Goal: Task Accomplishment & Management: Complete application form

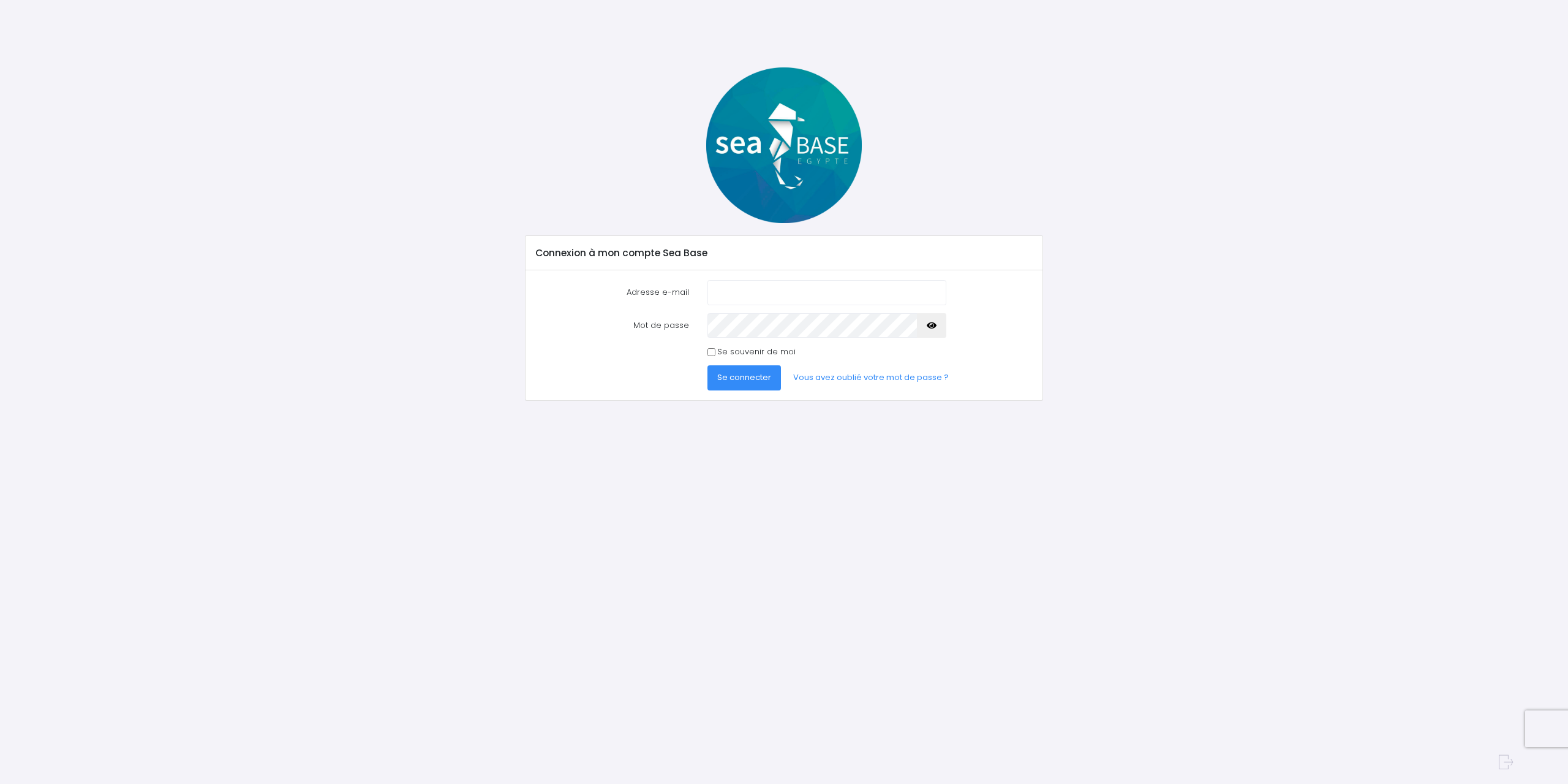
click at [810, 298] on input "Adresse e-mail" at bounding box center [826, 292] width 239 height 24
type input "[EMAIL_ADDRESS][DOMAIN_NAME]"
click at [707, 365] on button "Se connecter" at bounding box center [744, 377] width 74 height 24
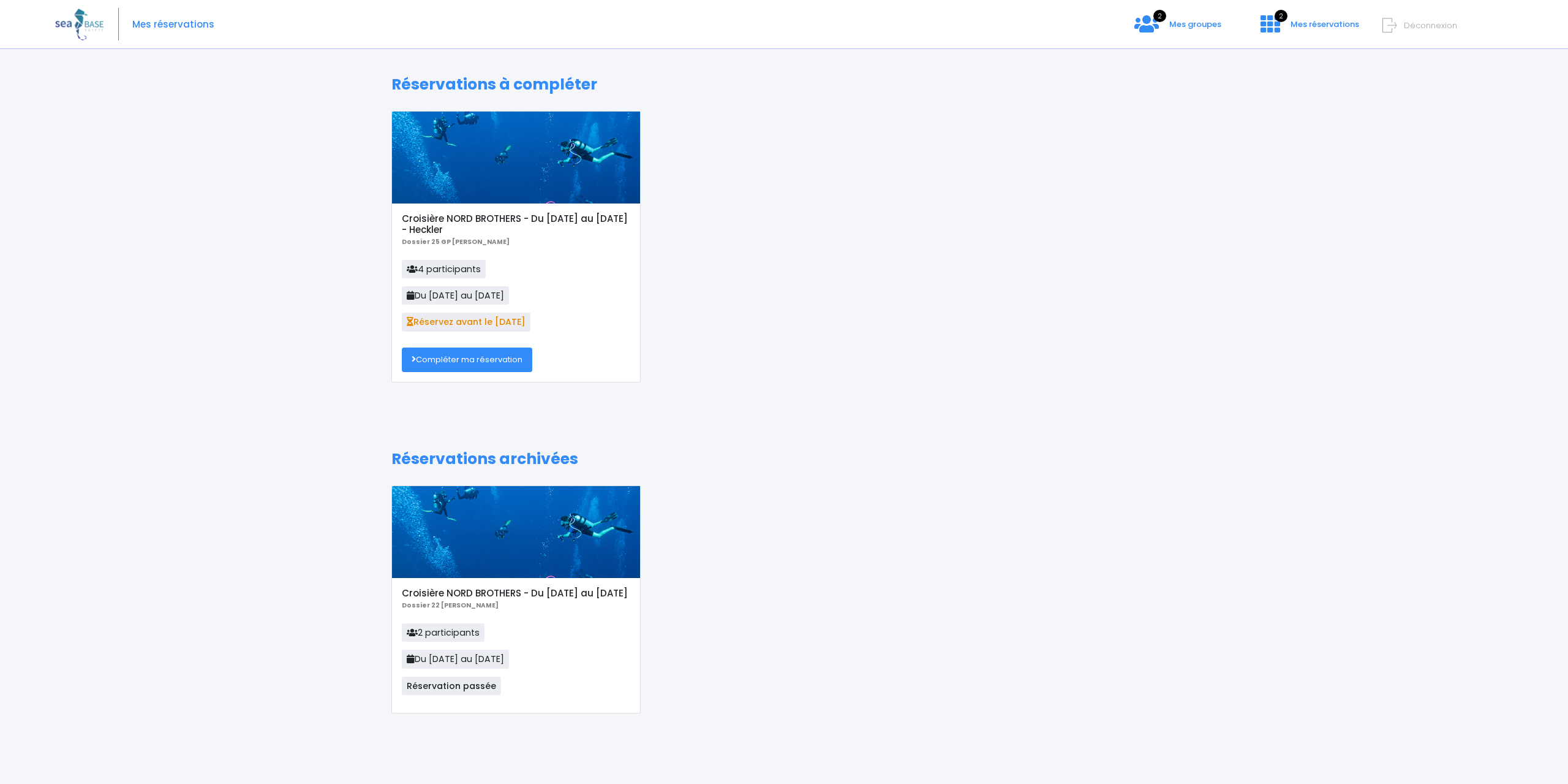
click at [463, 357] on link "Compléter ma réservation" at bounding box center [466, 359] width 130 height 24
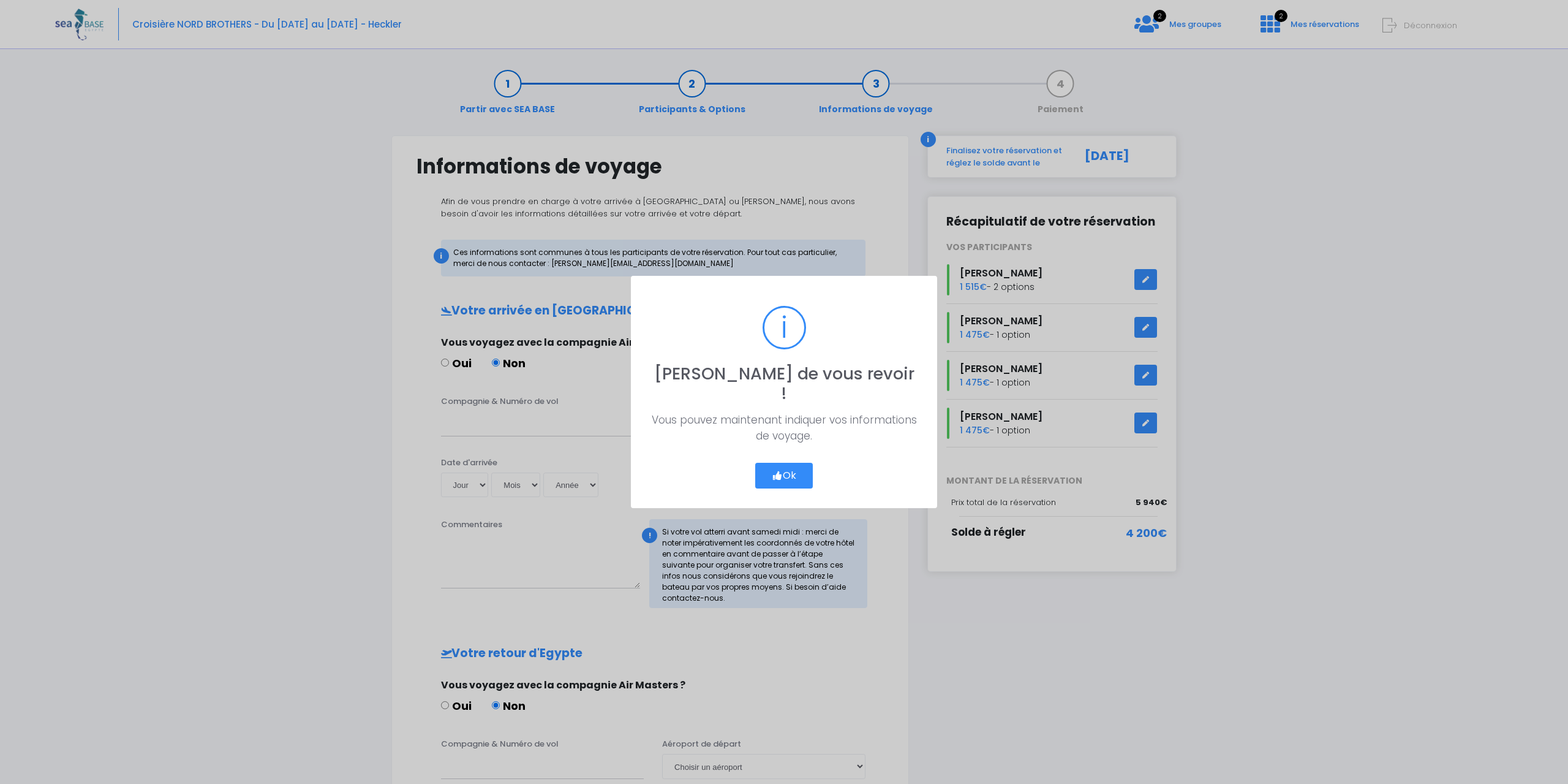
click at [799, 463] on button "Ok" at bounding box center [784, 475] width 58 height 26
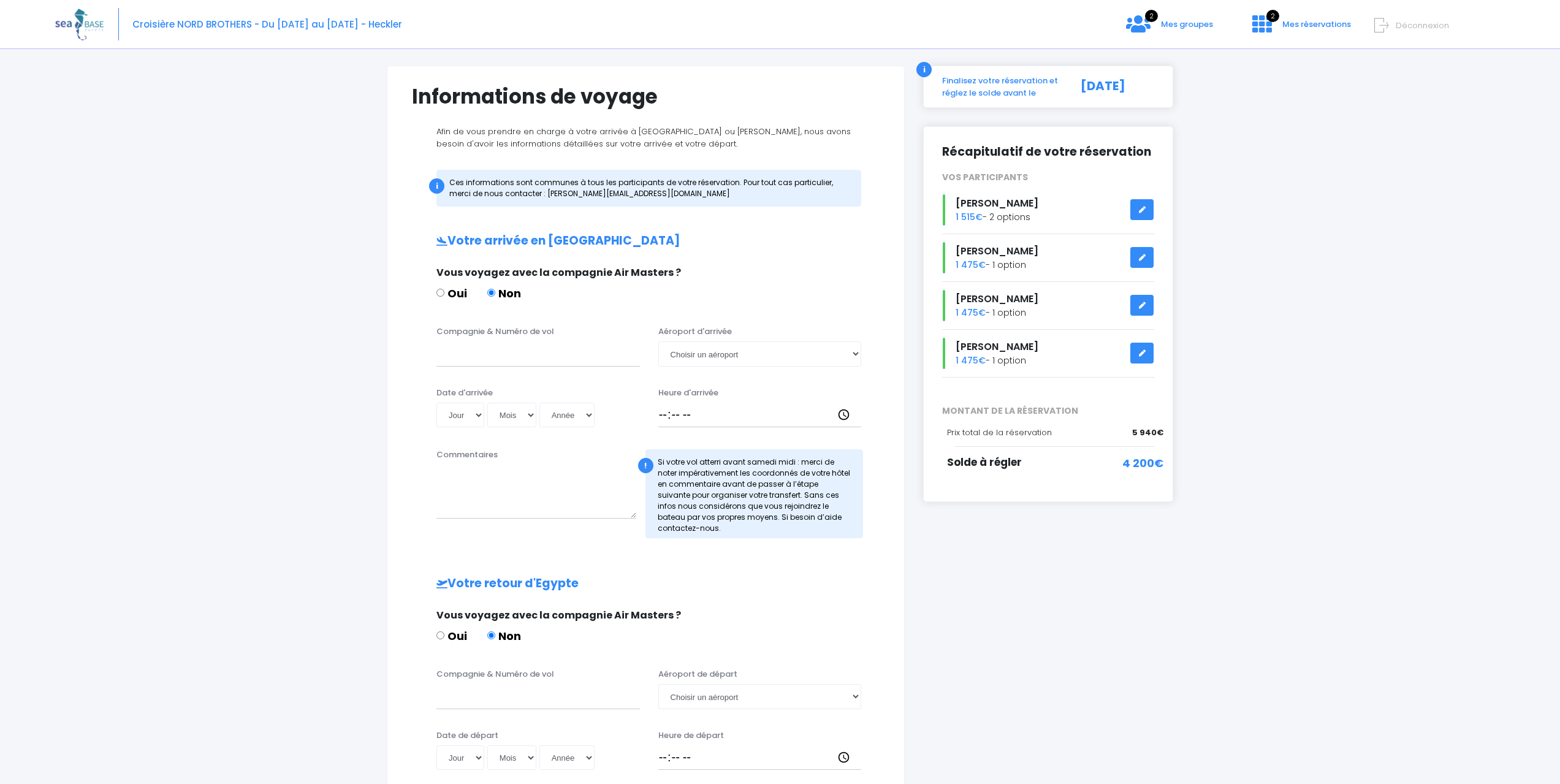
scroll to position [48, 0]
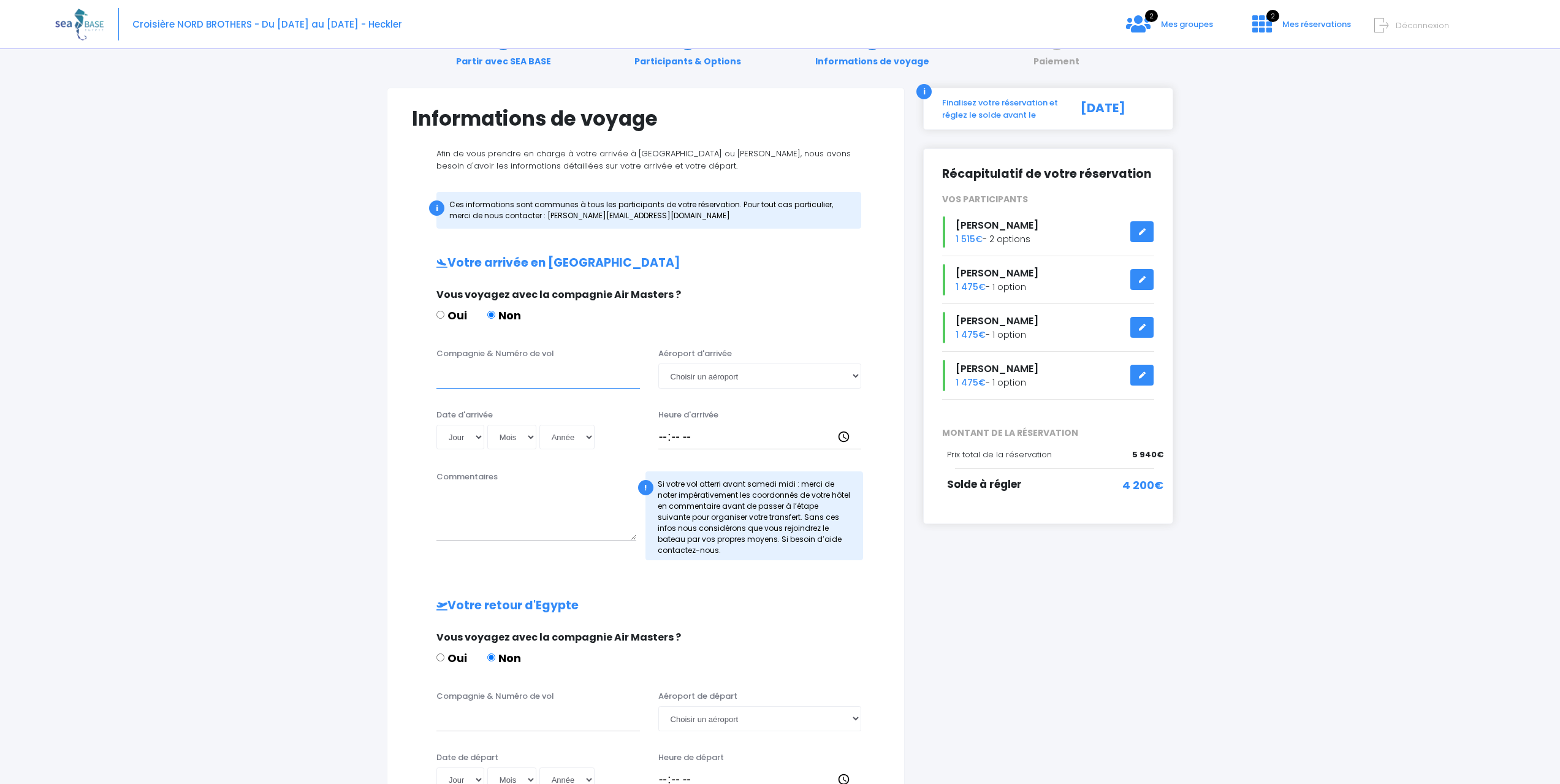
click at [530, 379] on input "Compagnie & Numéro de vol" at bounding box center [538, 375] width 203 height 24
type input "V"
type input "Corendon"
click at [478, 436] on select "Jour 01 02 03 04 05 06 07 08 09 10 11 12 13 14 15 16 17 18 19 20 21 22 23 24 25…" at bounding box center [460, 436] width 48 height 24
click at [475, 435] on select "Jour 01 02 03 04 05 06 07 08 09 10 11 12 13 14 15 16 17 18 19 20 21 22 23 24 25…" at bounding box center [460, 436] width 48 height 24
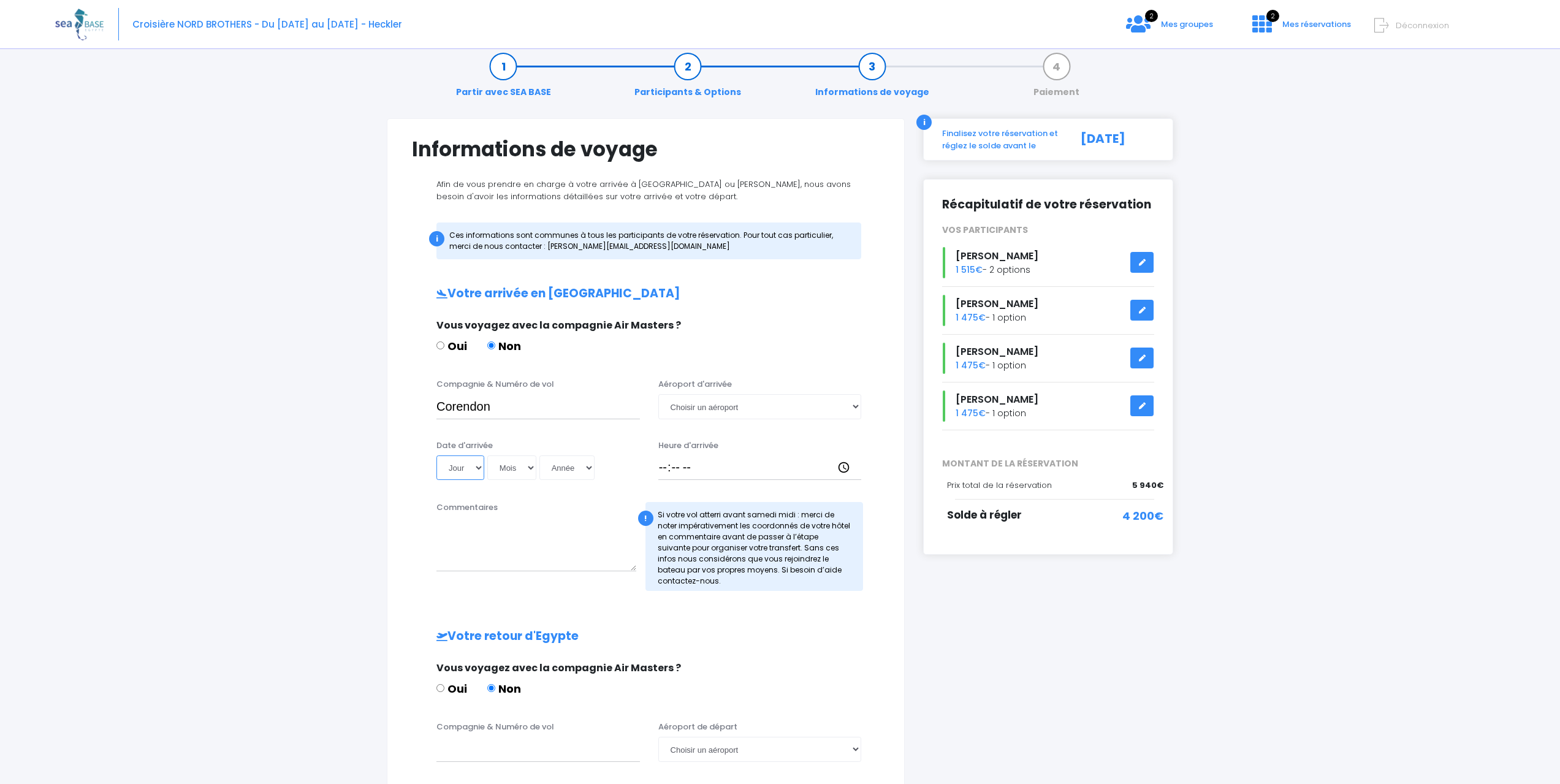
scroll to position [0, 0]
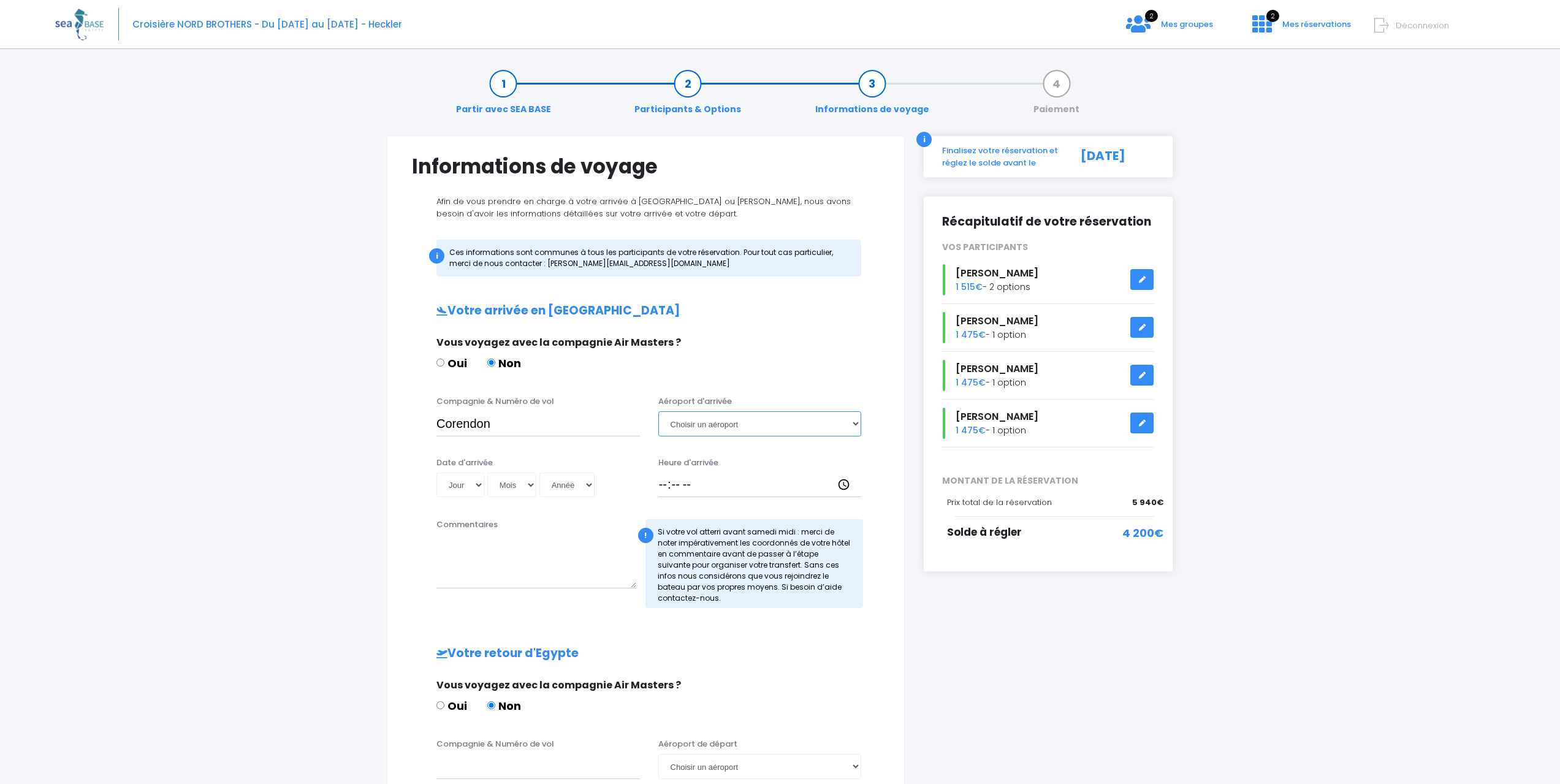
click at [693, 428] on select "Choisir un aéroport Hurghada Marsa Alam" at bounding box center [760, 423] width 203 height 24
select select "Hurghada"
click at [658, 411] on select "Choisir un aéroport Hurghada Marsa Alam" at bounding box center [760, 423] width 203 height 24
click at [690, 490] on input "Heure d'arrivée" at bounding box center [760, 484] width 203 height 24
type input "20:25"
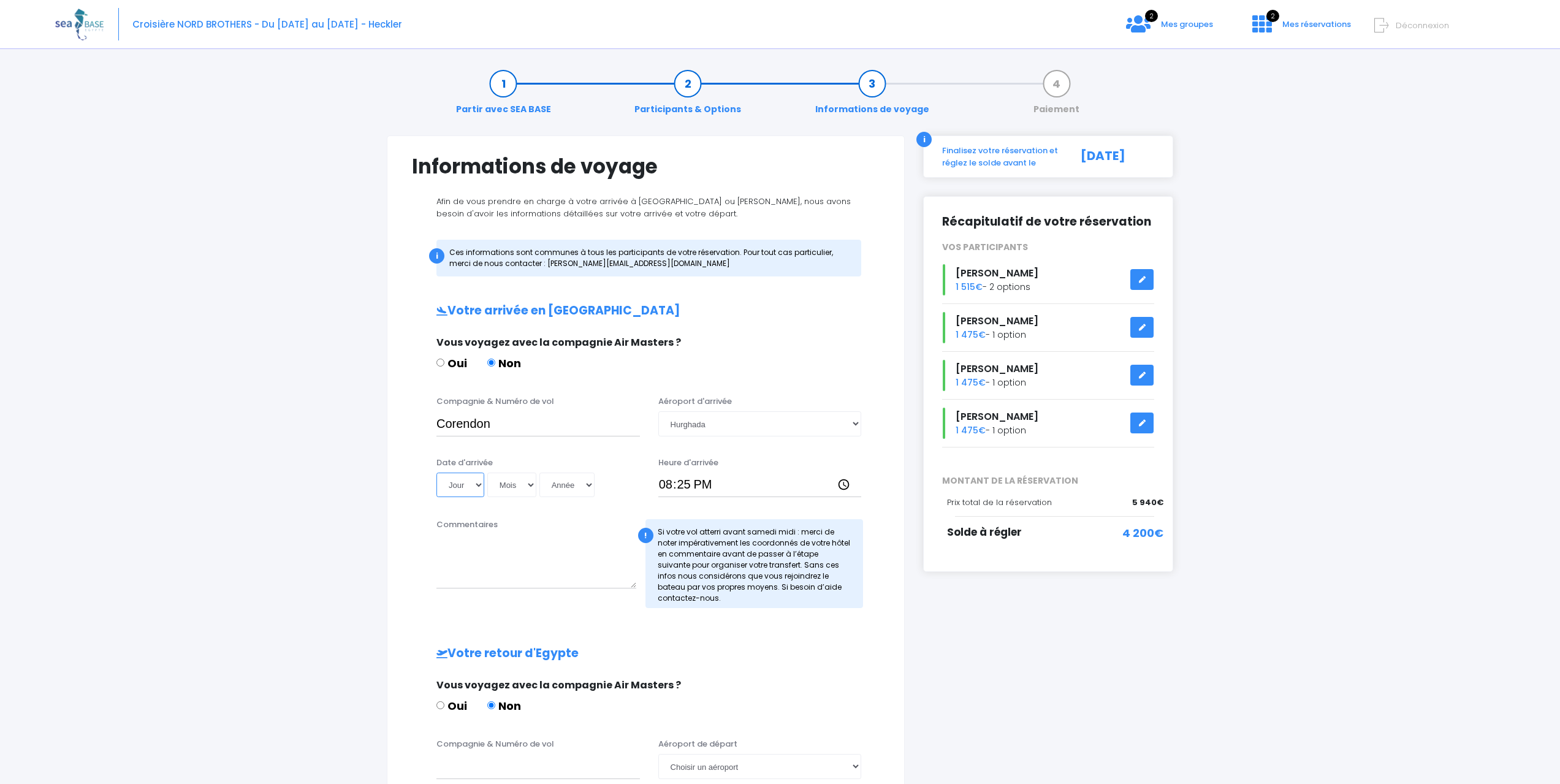
click at [479, 491] on select "Jour 01 02 03 04 05 06 07 08 09 10 11 12 13 14 15 16 17 18 19 20 21 22 23 24 25…" at bounding box center [460, 484] width 48 height 24
select select "25"
click at [437, 473] on select "Jour 01 02 03 04 05 06 07 08 09 10 11 12 13 14 15 16 17 18 19 20 21 22 23 24 25…" at bounding box center [460, 484] width 48 height 24
click at [493, 478] on select "Mois 01 02 03 04 05 06 07 08 09 10 11 12" at bounding box center [511, 484] width 49 height 24
select select "10"
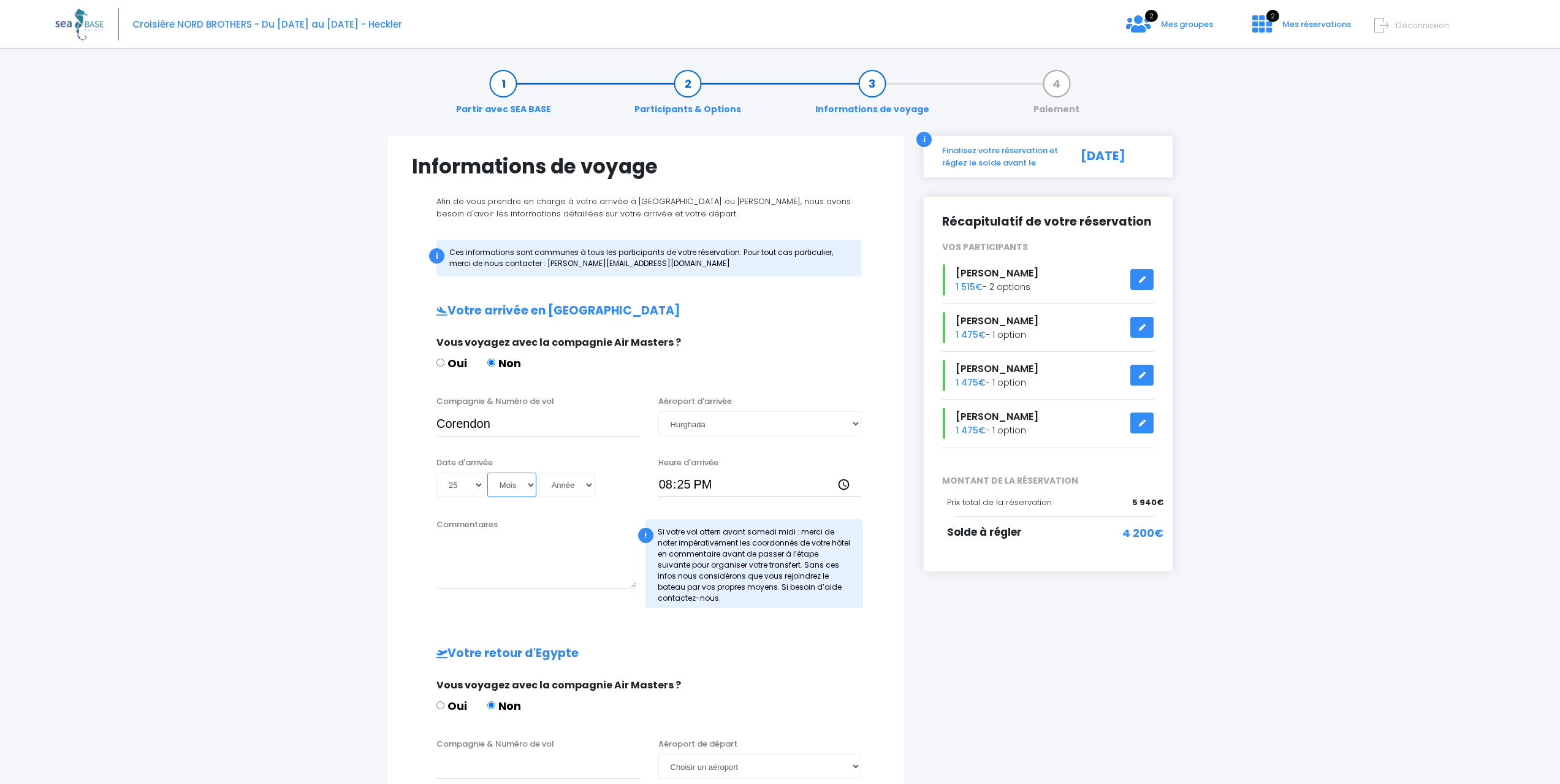
click at [487, 473] on select "Mois 01 02 03 04 05 06 07 08 09 10 11 12" at bounding box center [511, 484] width 49 height 24
click at [575, 486] on select "Année 2045 2044 2043 2042 2041 2040 2039 2038 2037 2036 2035 2034 2033 2032 203…" at bounding box center [567, 484] width 55 height 24
select select "2025"
click at [539, 473] on select "Année 2045 2044 2043 2042 2041 2040 2039 2038 2037 2036 2035 2034 2033 2032 203…" at bounding box center [567, 484] width 55 height 24
type input "2025-10-25"
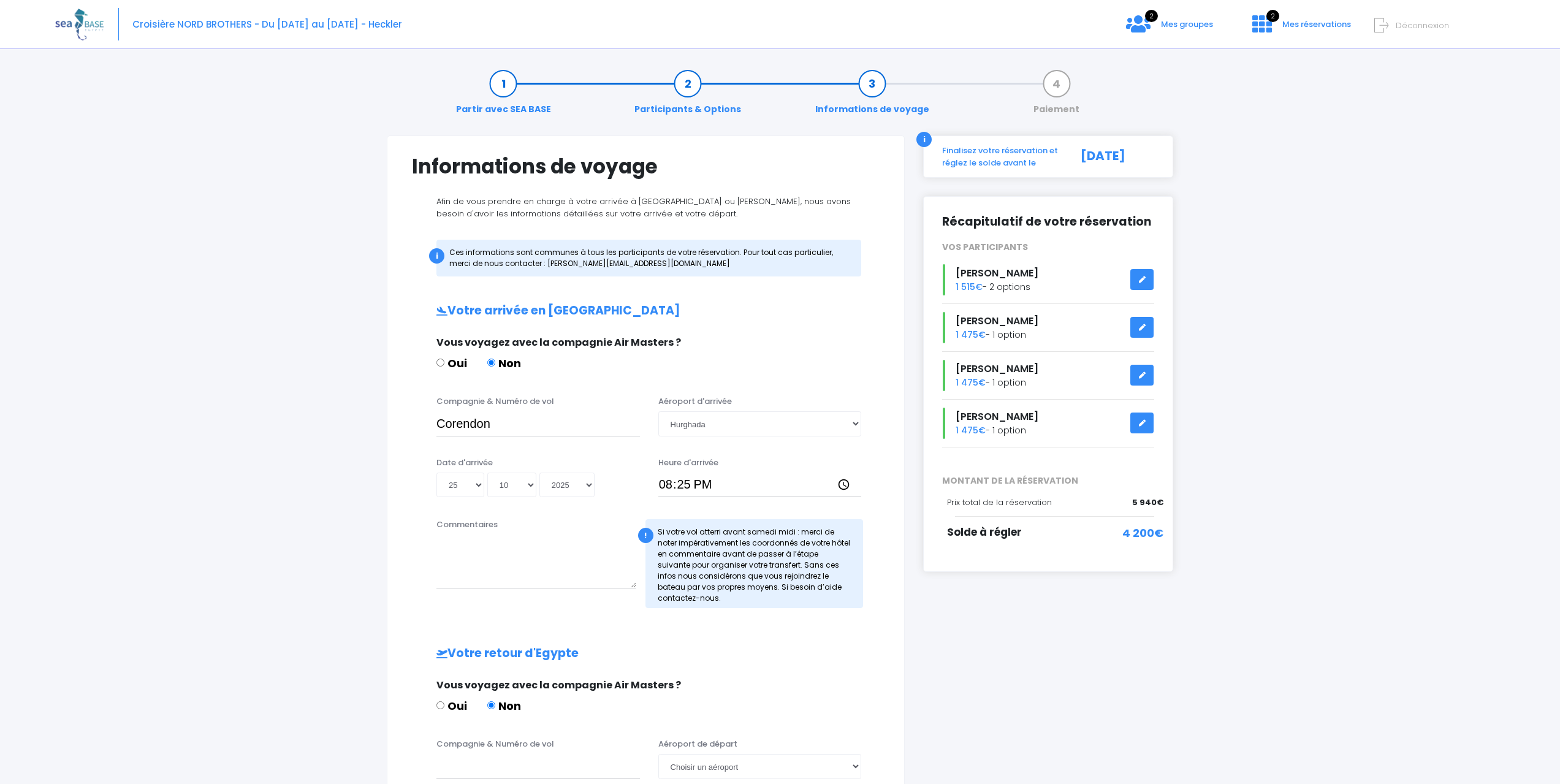
click at [1056, 653] on div "i Finalisez votre réservation et réglez le solde avant le 26/08/2025 Récapitula…" at bounding box center [1048, 552] width 269 height 834
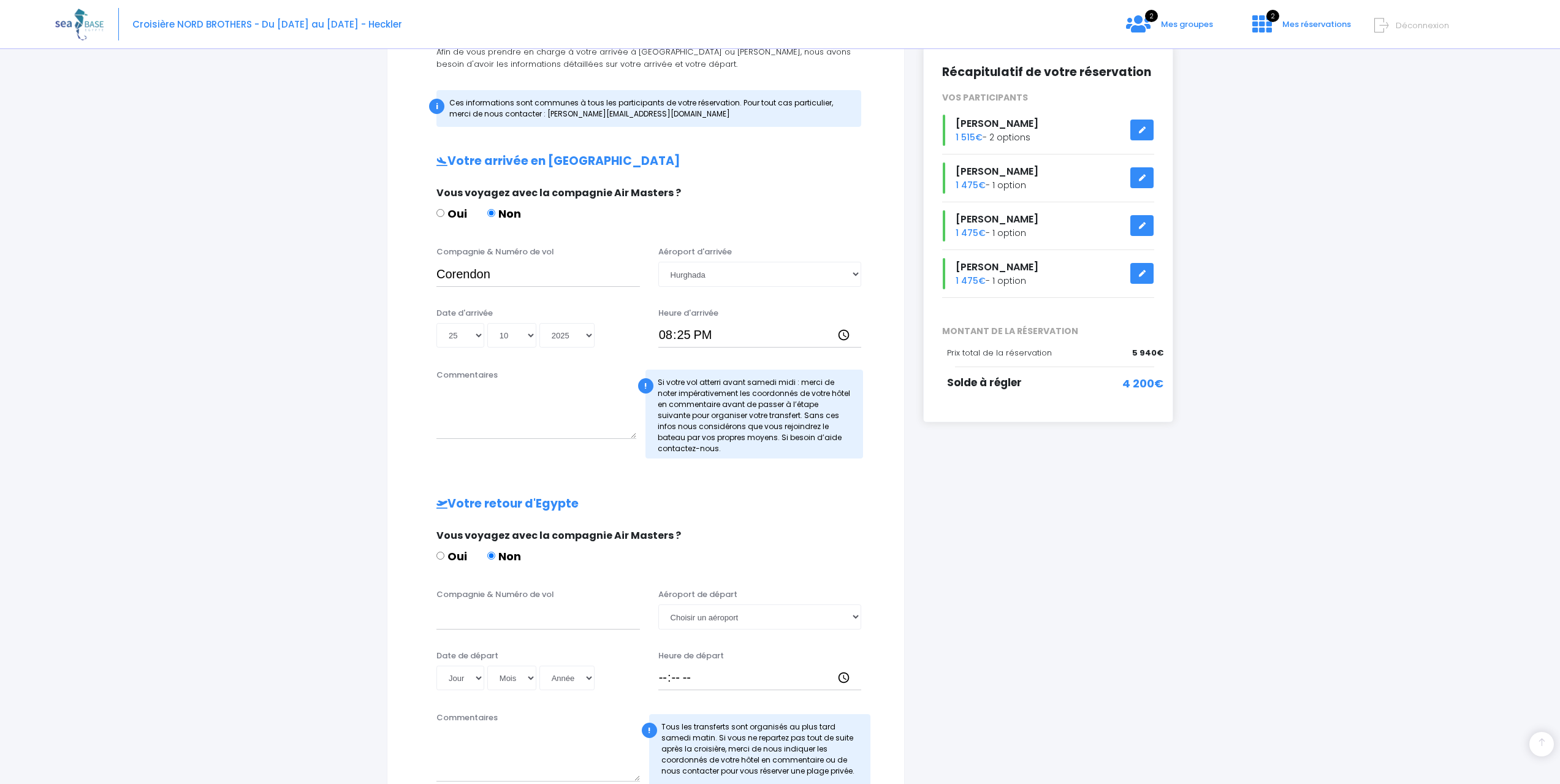
scroll to position [245, 0]
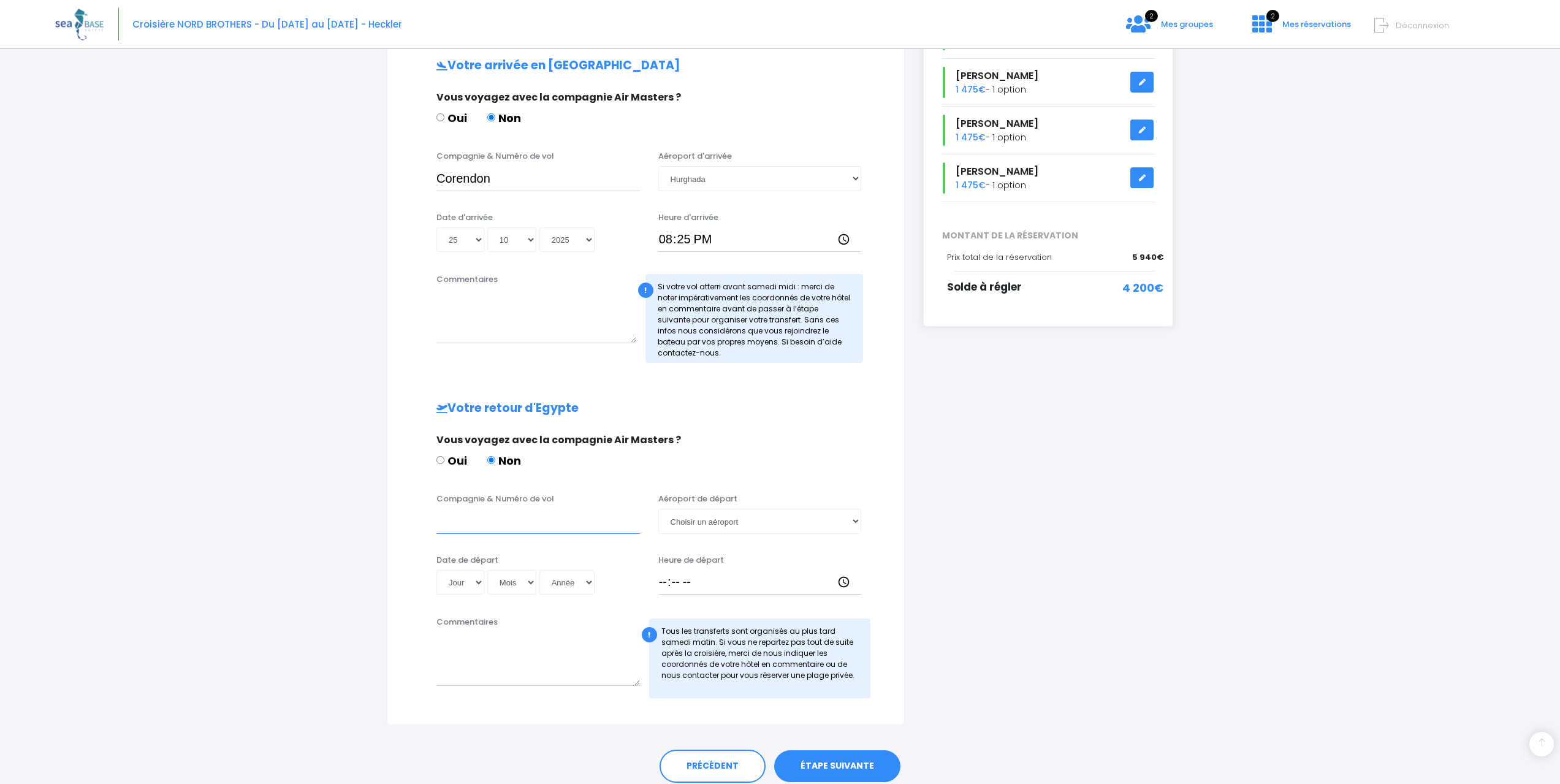
click at [507, 524] on input "Compagnie & Numéro de vol" at bounding box center [538, 520] width 203 height 24
type input "Easyjet"
click at [457, 580] on select "Jour 01 02 03 04 05 06 07 08 09 10 11 12 13 14 15 16 17 18 19 20 21 22 23 24 25…" at bounding box center [460, 582] width 48 height 24
select select "01"
click at [437, 570] on select "Jour 01 02 03 04 05 06 07 08 09 10 11 12 13 14 15 16 17 18 19 20 21 22 23 24 25…" at bounding box center [460, 582] width 48 height 24
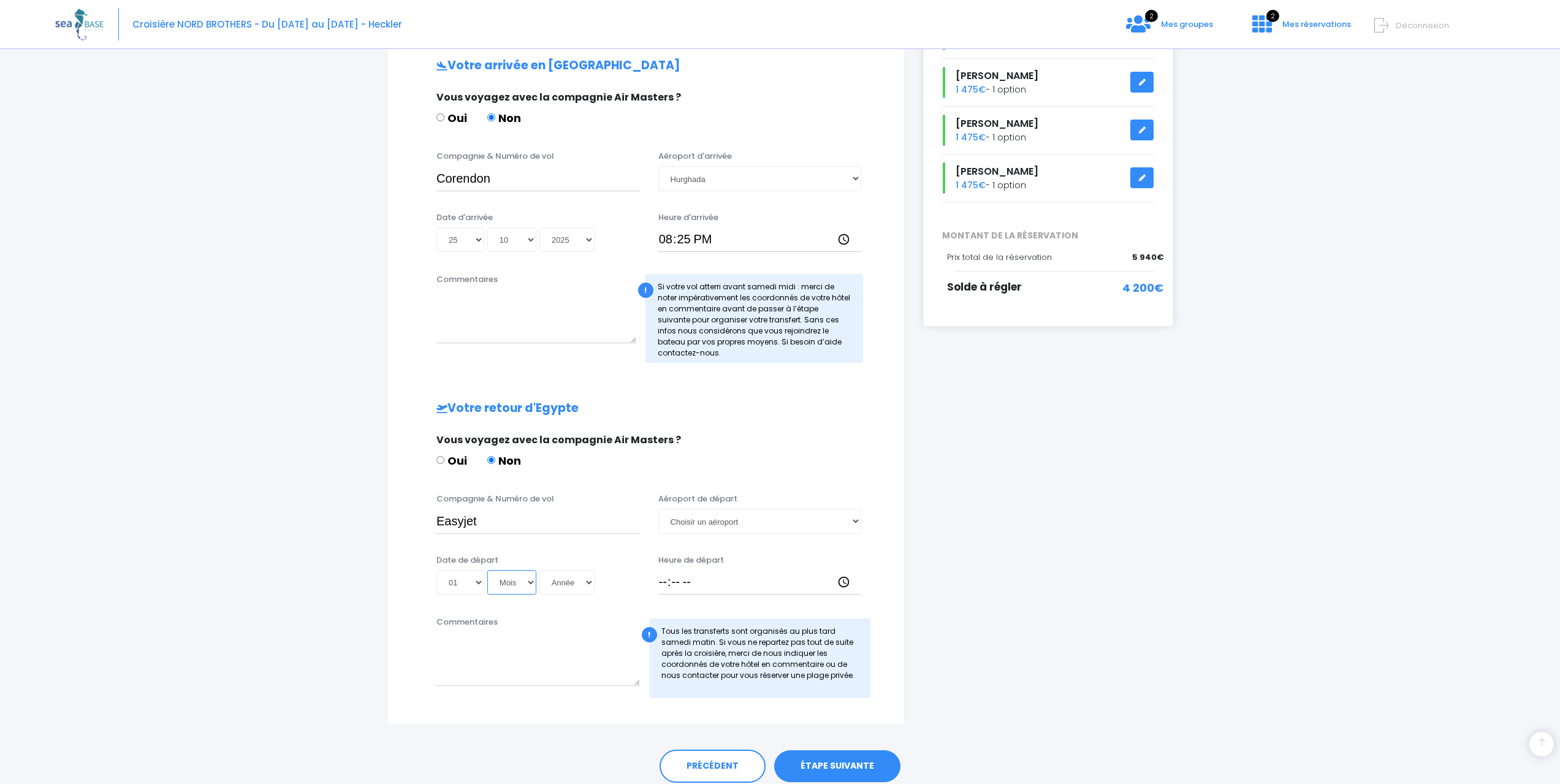
click at [518, 586] on select "Mois 01 02 03 04 05 06 07 08 09 10 11 12" at bounding box center [511, 582] width 49 height 24
select select "11"
click at [487, 570] on select "Mois 01 02 03 04 05 06 07 08 09 10 11 12" at bounding box center [511, 582] width 49 height 24
click at [561, 584] on select "Année 2045 2044 2043 2042 2041 2040 2039 2038 2037 2036 2035 2034 2033 2032 203…" at bounding box center [567, 582] width 55 height 24
select select "2025"
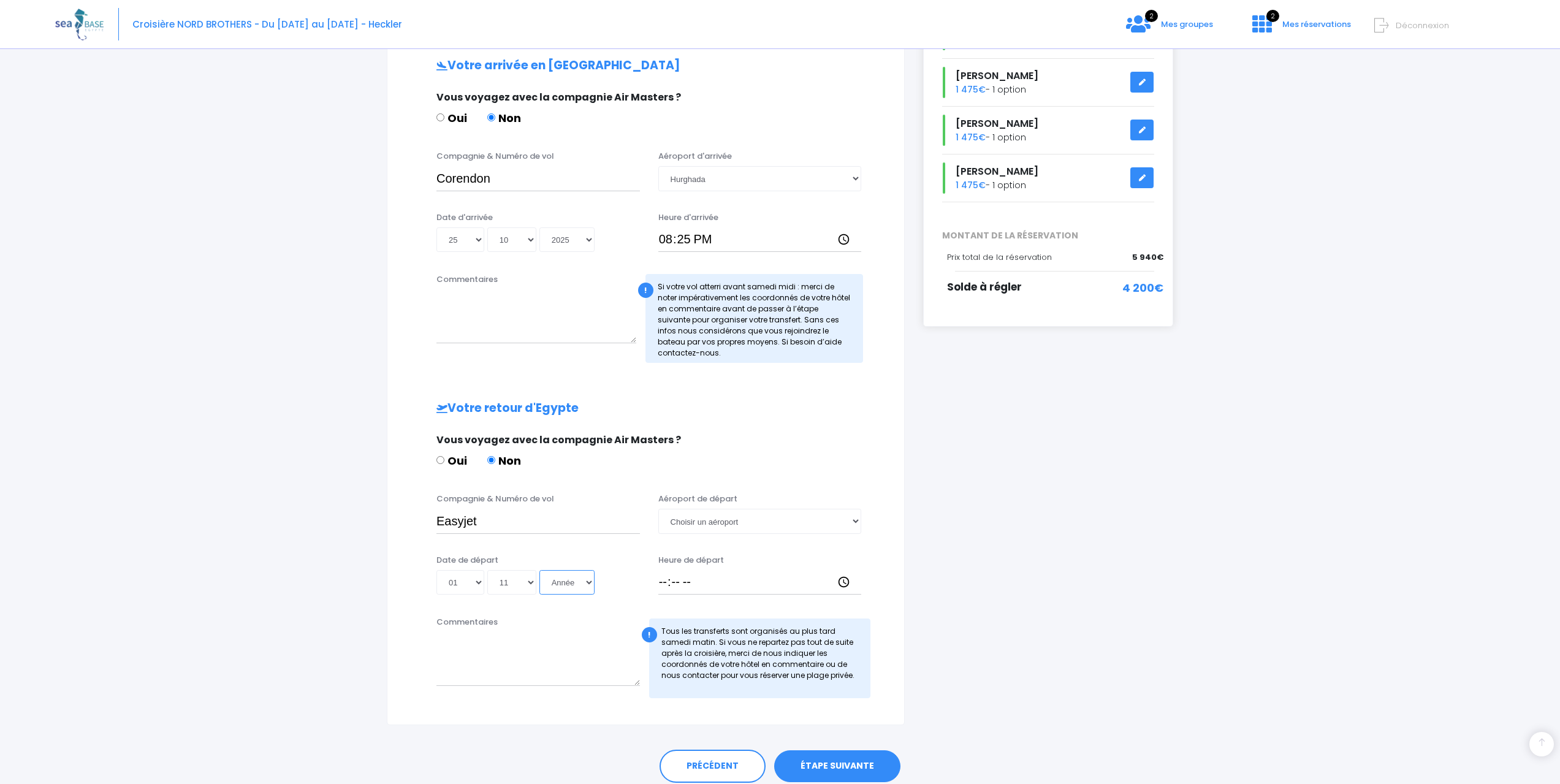
click at [539, 570] on select "Année 2045 2044 2043 2042 2041 2040 2039 2038 2037 2036 2035 2034 2033 2032 203…" at bounding box center [567, 582] width 55 height 24
type input "2025-11-01"
click at [772, 515] on select "Choisir un aéroport Hurghada Marsa Alam" at bounding box center [760, 520] width 203 height 24
select select "Hurghada"
click at [658, 509] on select "Choisir un aéroport Hurghada Marsa Alam" at bounding box center [760, 520] width 203 height 24
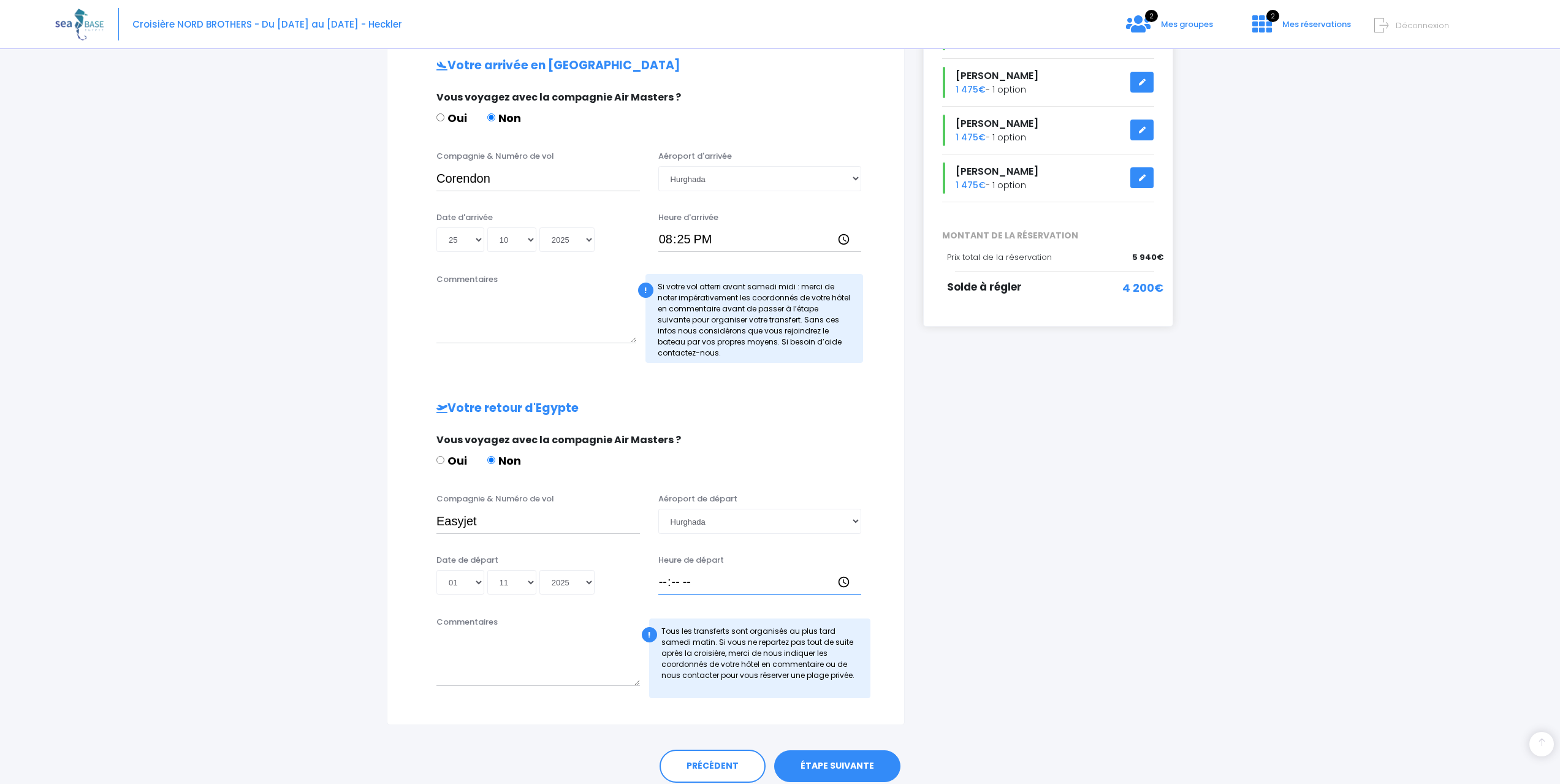
click at [683, 579] on input "Heure de départ" at bounding box center [760, 582] width 203 height 24
type input "15:00"
click at [1170, 495] on div "i Finalisez votre réservation et réglez le solde avant le 26/08/2025 Récapitula…" at bounding box center [1048, 307] width 269 height 834
click at [859, 760] on link "ÉTAPE SUIVANTE" at bounding box center [837, 766] width 126 height 32
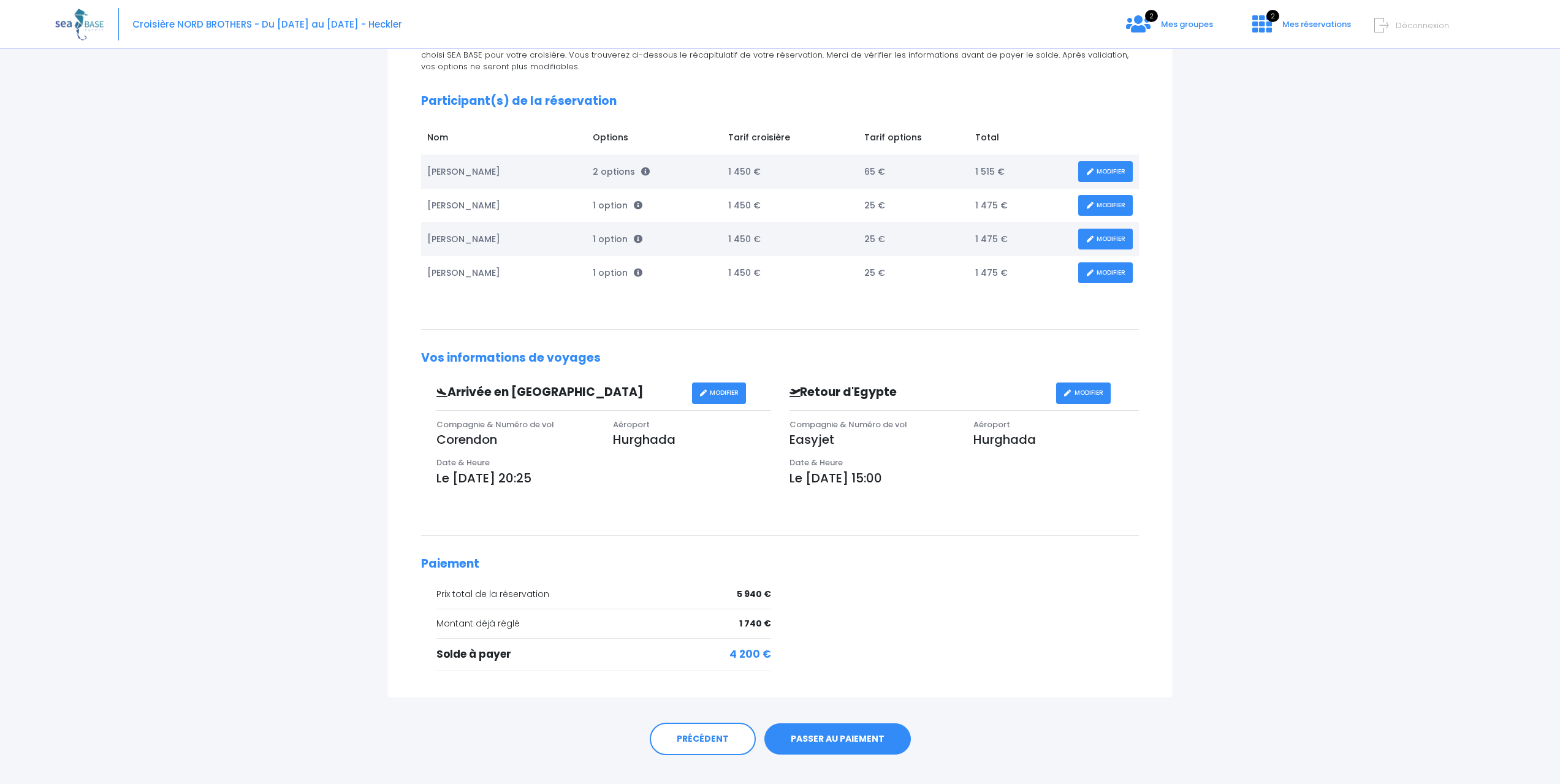
scroll to position [179, 0]
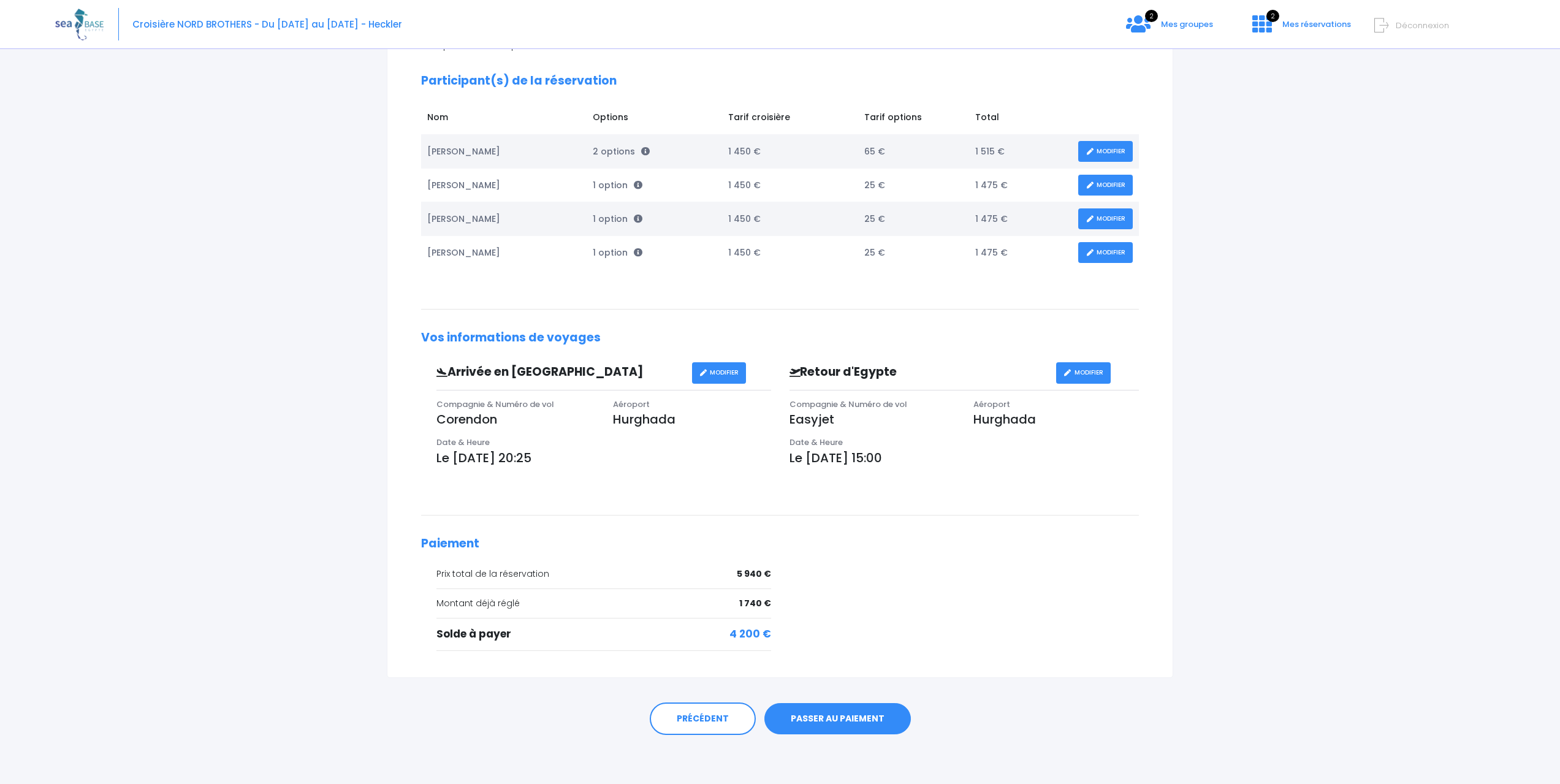
click at [841, 720] on link "PASSER AU PAIEMENT" at bounding box center [837, 719] width 146 height 32
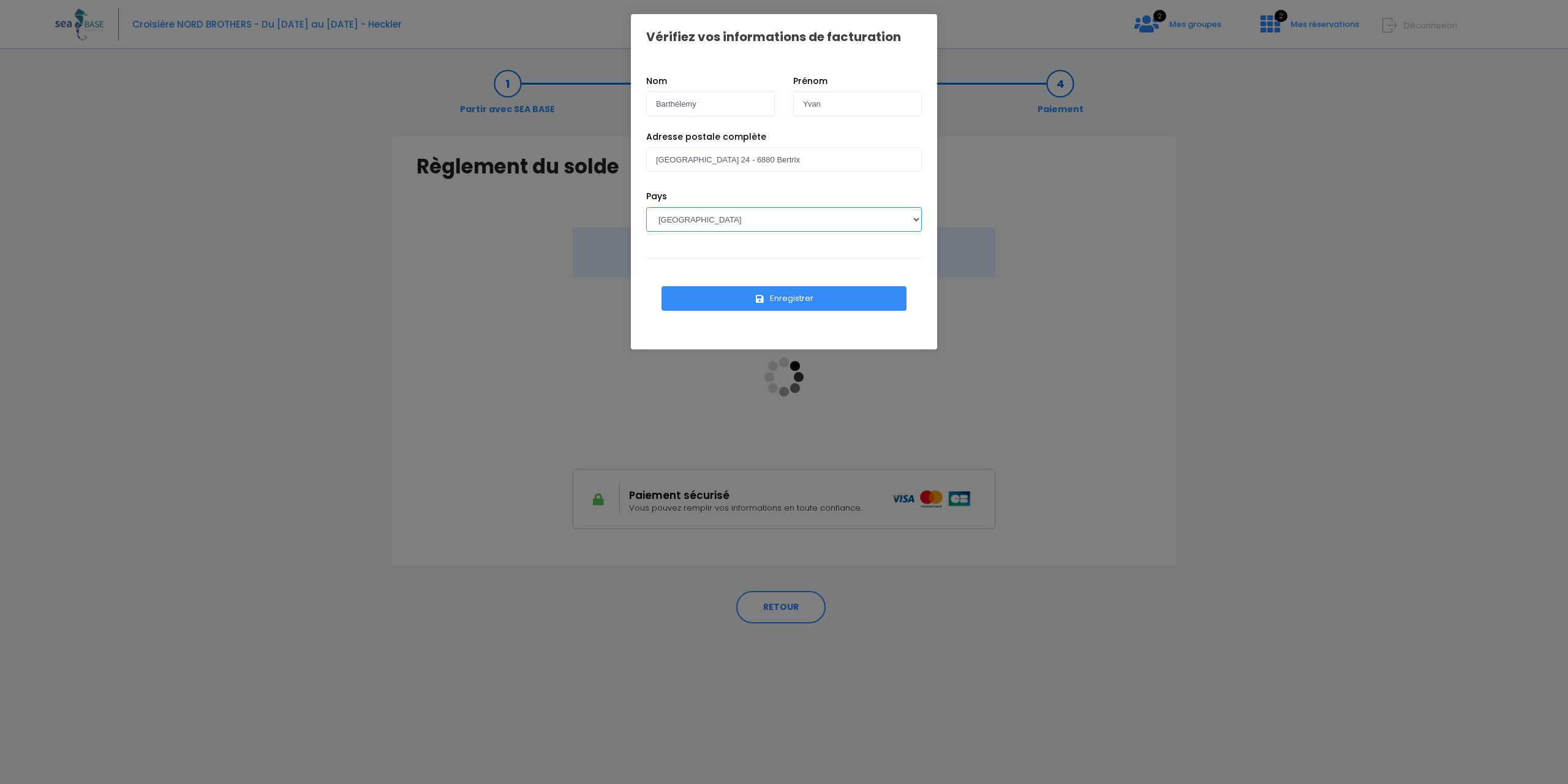
click at [842, 217] on select "AFGHANISTAN AFRIQUE DU SUD ÅLAND, ÎLES ALBANIE ALGÉRIE ALLEMAGNE ANDORRE ANGOLA…" at bounding box center [784, 219] width 275 height 24
select select "BE"
click at [646, 207] on select "AFGHANISTAN AFRIQUE DU SUD ÅLAND, ÎLES ALBANIE ALGÉRIE ALLEMAGNE ANDORRE ANGOLA…" at bounding box center [784, 219] width 275 height 24
click at [808, 296] on button "Enregistrer" at bounding box center [784, 298] width 245 height 24
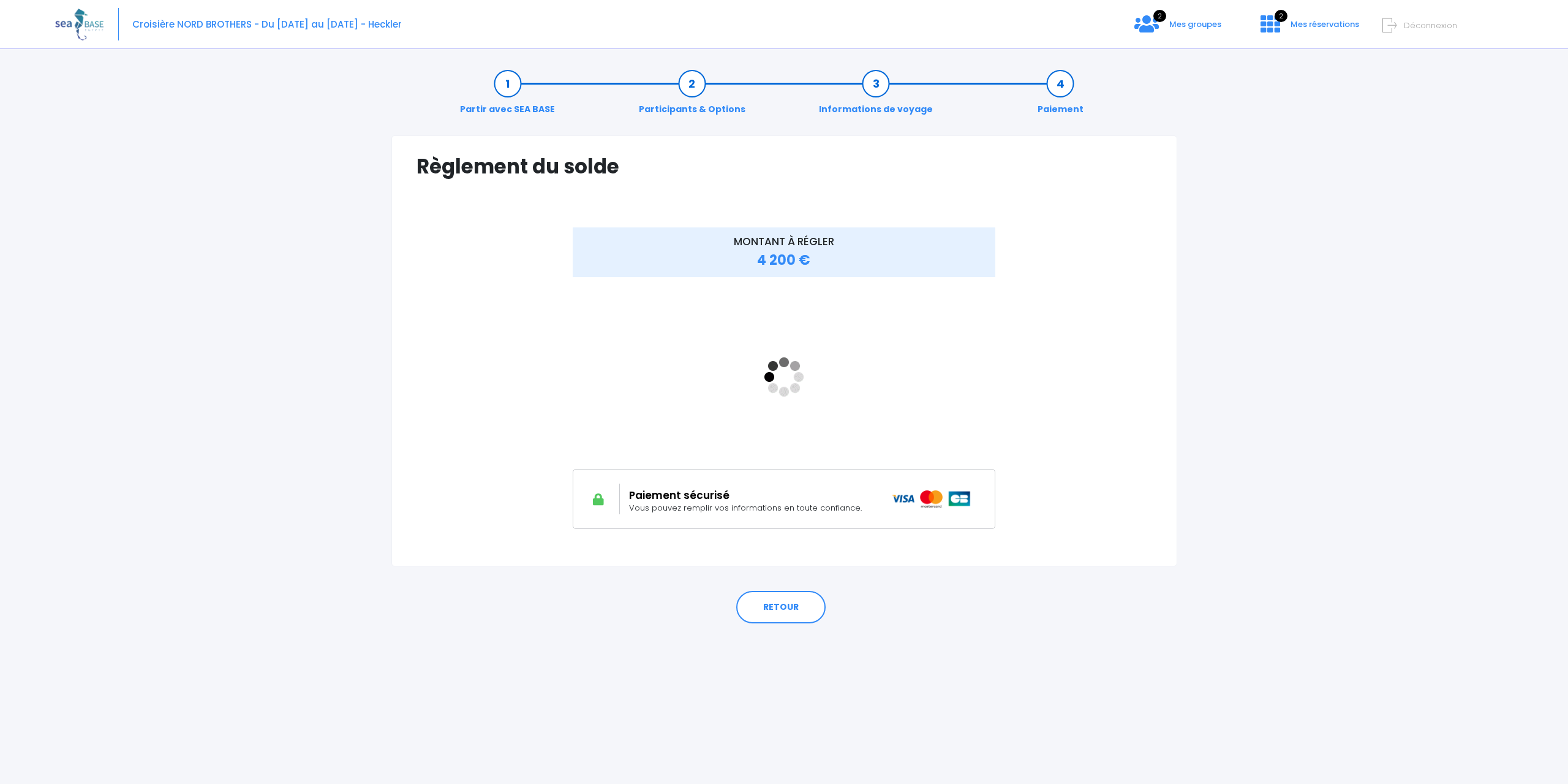
click at [1166, 474] on div "Règlement du solde Vérifiez vos informations de facturation Nom Barthélemy Prén…" at bounding box center [784, 350] width 785 height 430
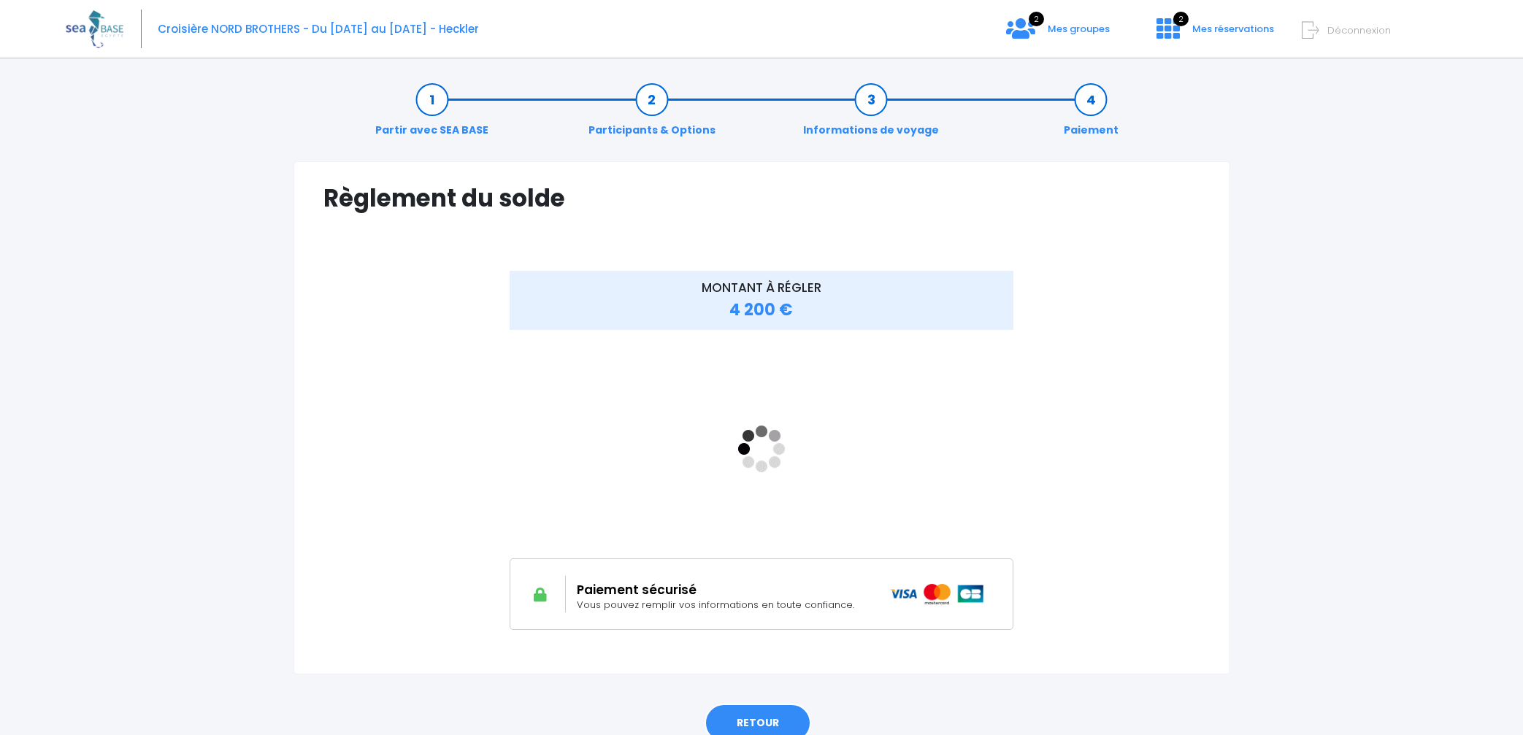
click at [754, 711] on link "RETOUR" at bounding box center [757, 723] width 107 height 39
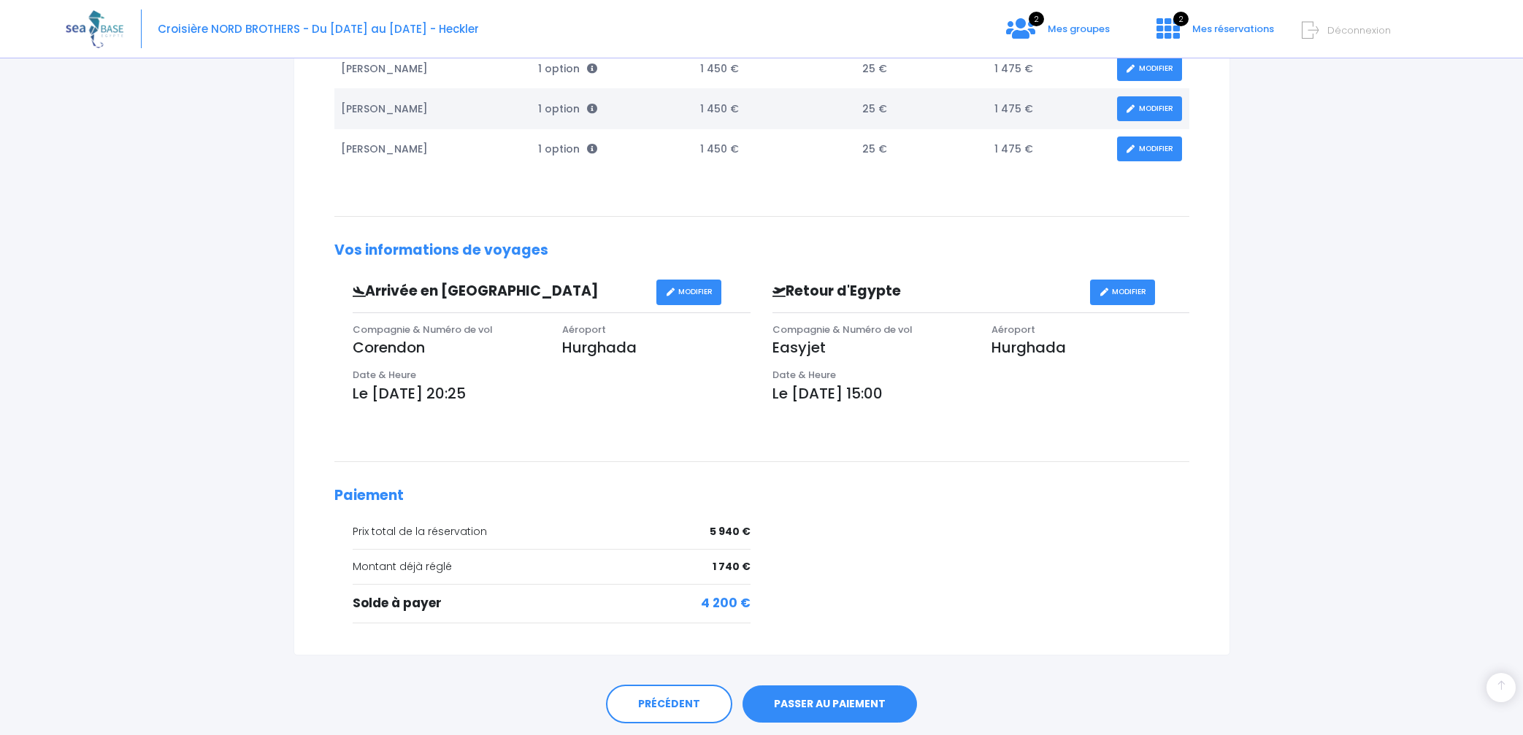
scroll to position [412, 0]
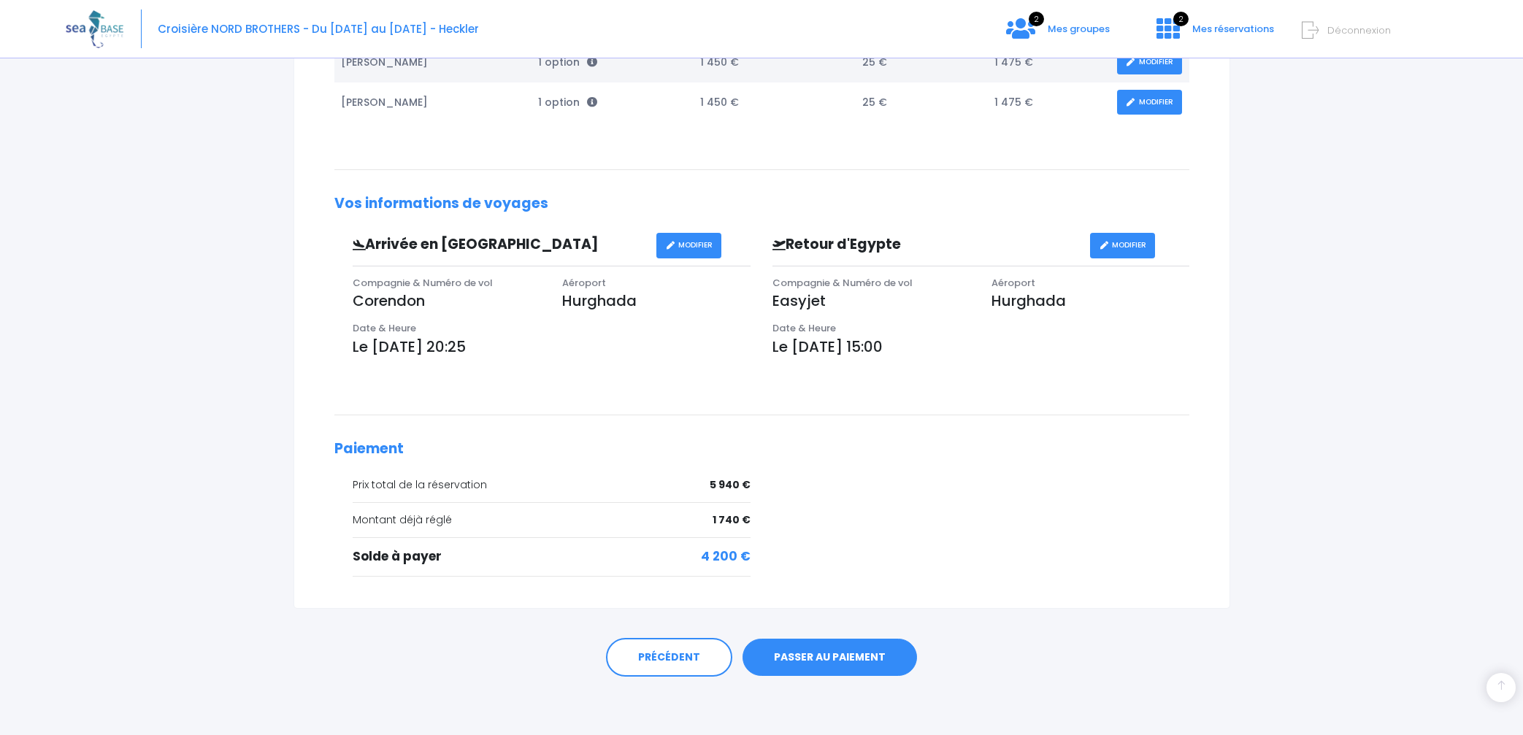
click at [850, 661] on link "PASSER AU PAIEMENT" at bounding box center [829, 658] width 174 height 38
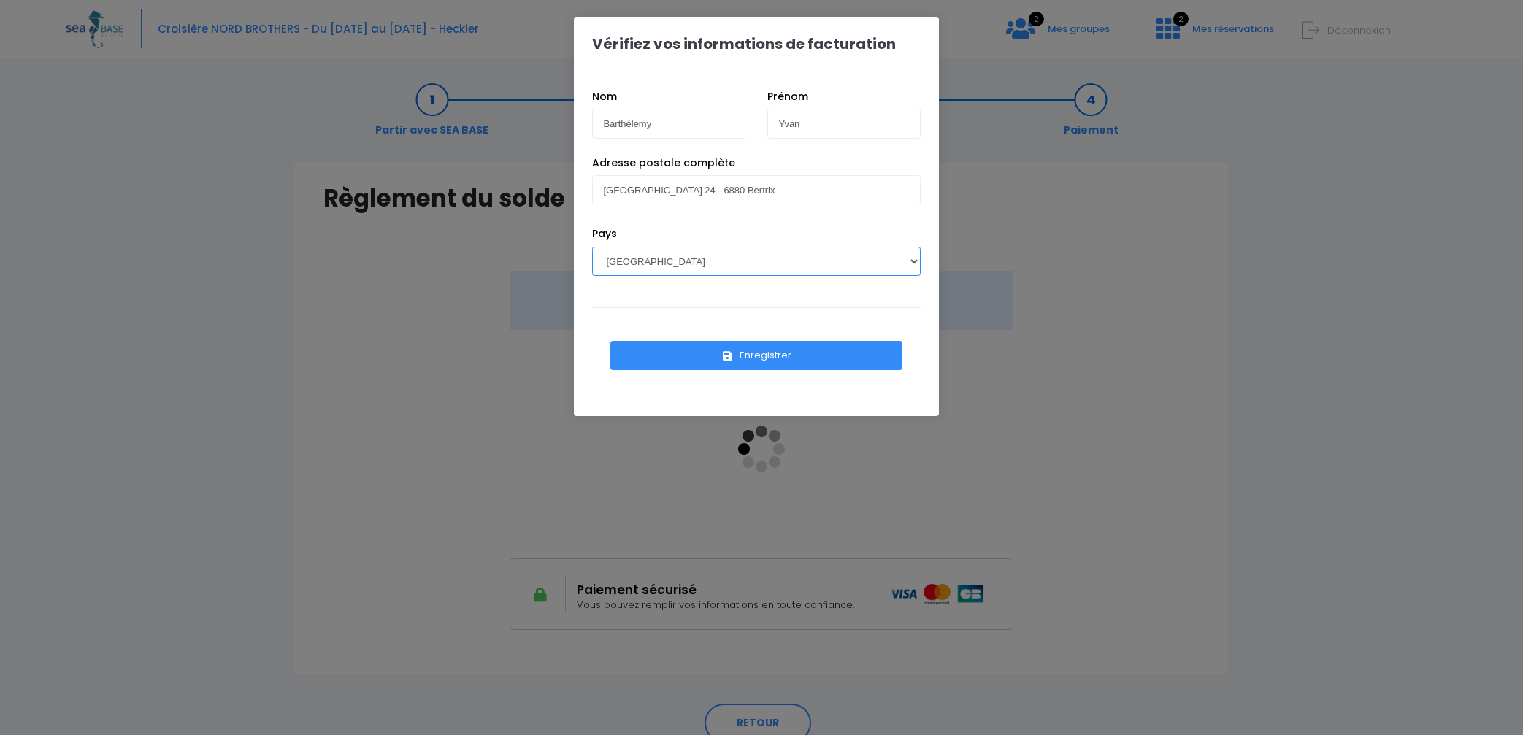
click at [711, 269] on select "AFGHANISTAN AFRIQUE DU SUD ÅLAND, ÎLES ALBANIE ALGÉRIE ALLEMAGNE ANDORRE ANGOLA…" at bounding box center [756, 261] width 328 height 29
select select "BE"
click at [592, 247] on select "AFGHANISTAN AFRIQUE DU SUD ÅLAND, ÎLES ALBANIE ALGÉRIE ALLEMAGNE ANDORRE ANGOLA…" at bounding box center [756, 261] width 328 height 29
click at [783, 354] on button "Enregistrer" at bounding box center [756, 355] width 292 height 29
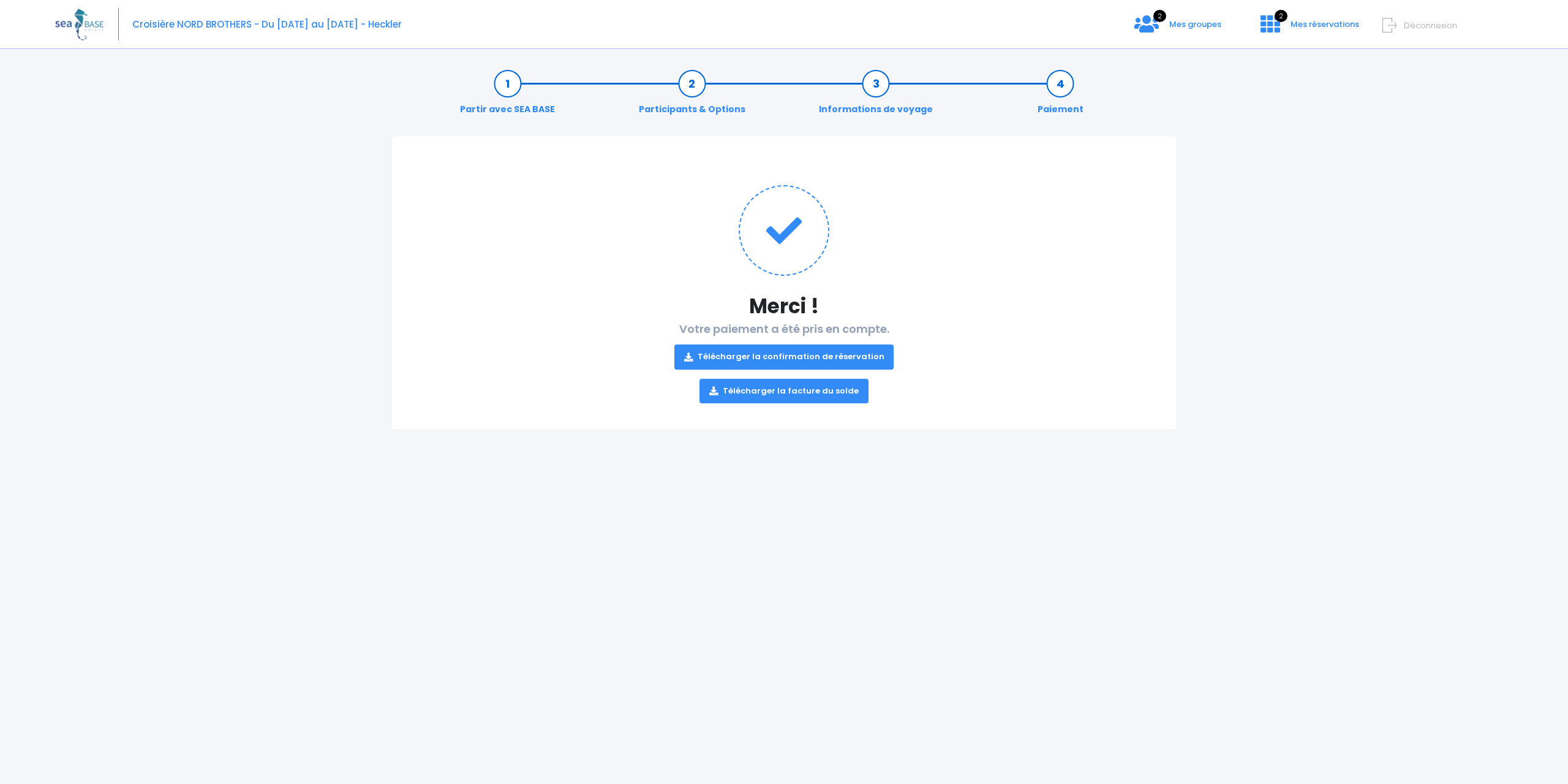
click at [838, 390] on link "Télécharger la facture du solde" at bounding box center [784, 390] width 169 height 24
click at [1212, 26] on span "Mes groupes" at bounding box center [1195, 24] width 52 height 12
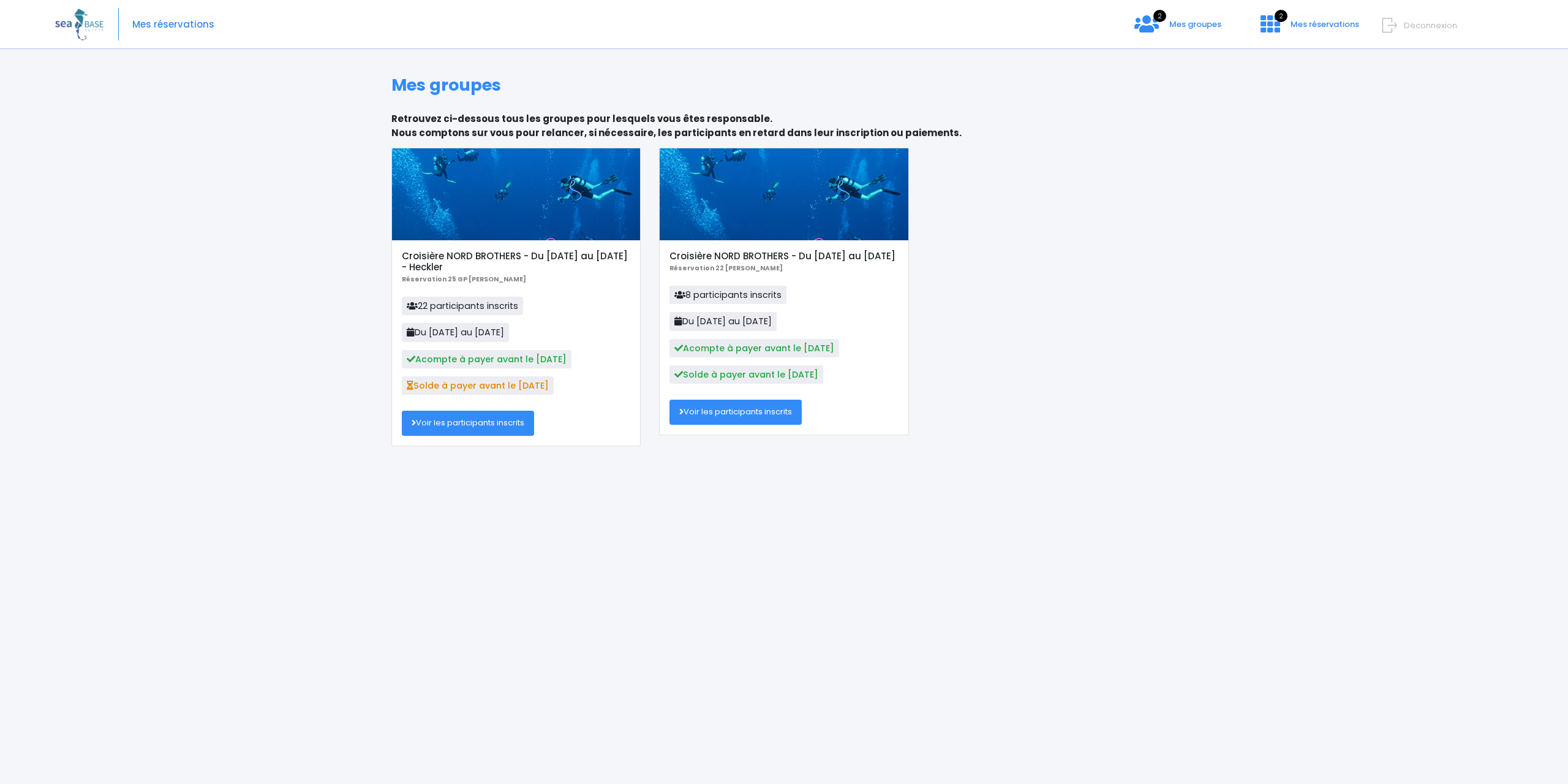
click at [512, 423] on link "Voir les participants inscrits" at bounding box center [468, 422] width 133 height 24
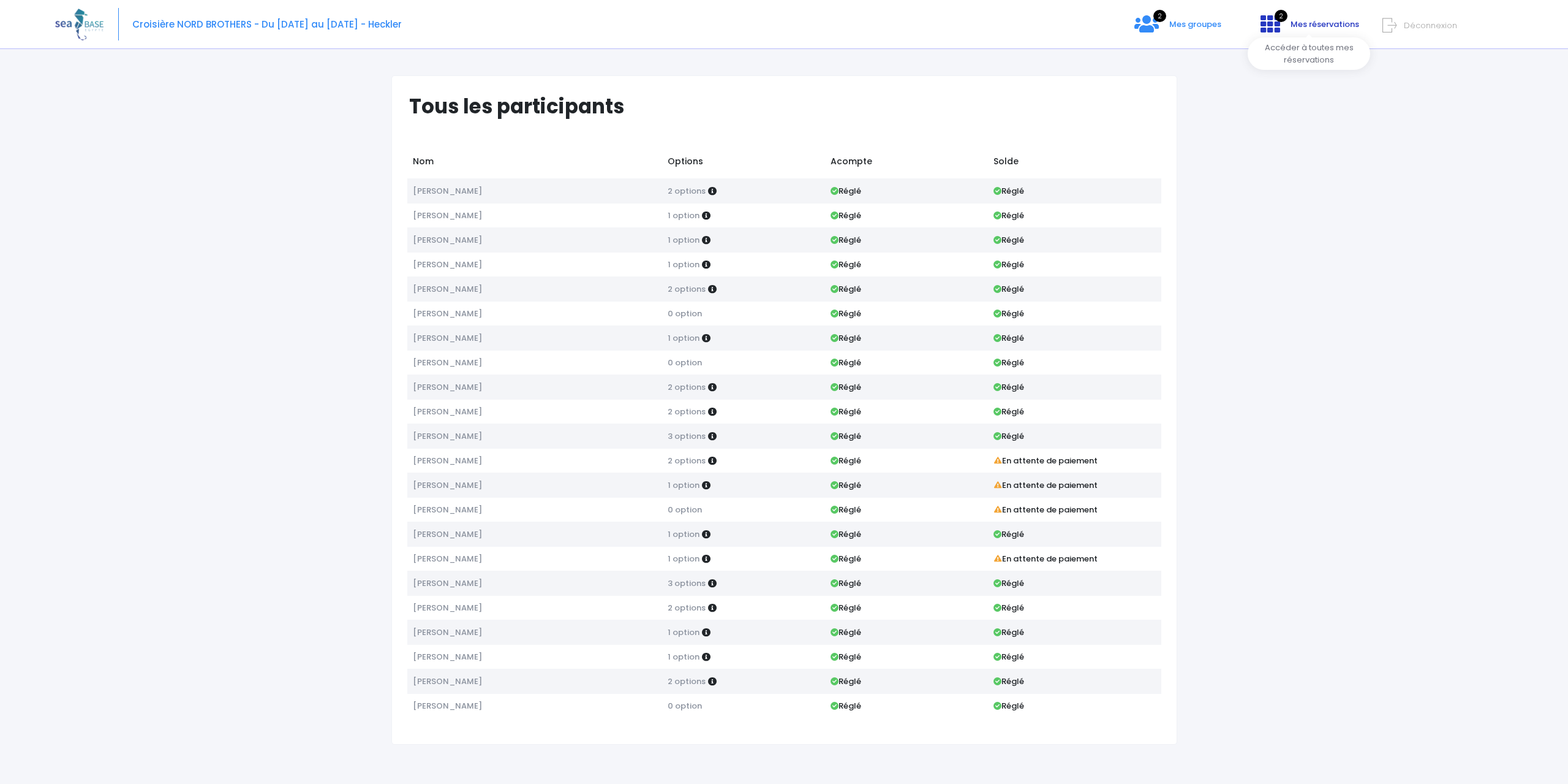
click at [1335, 24] on span "Mes réservations" at bounding box center [1325, 24] width 69 height 12
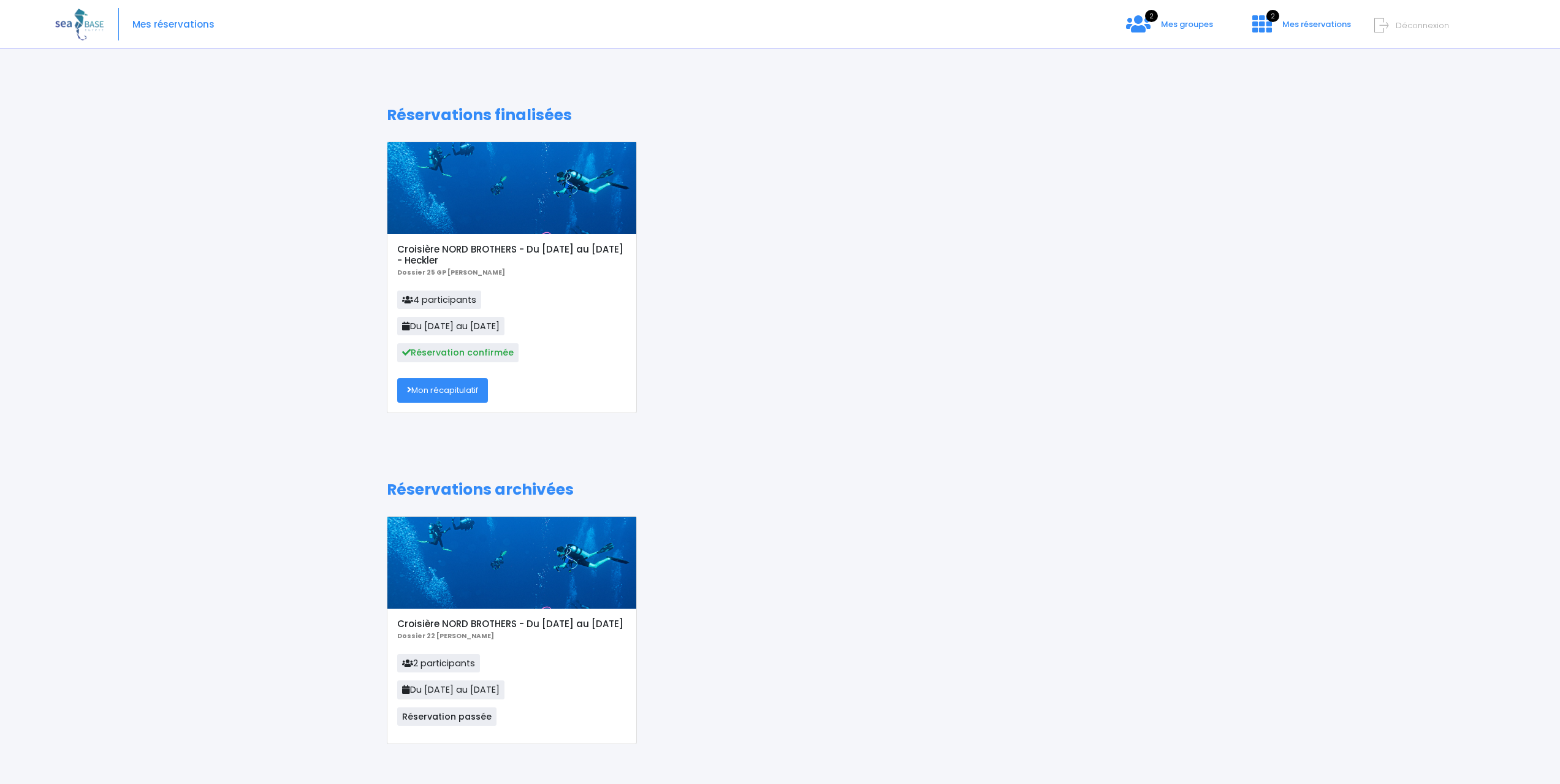
click at [1102, 35] on div "Mes réservations 2 Mes groupes 2 Mes réservations Déconnexion" at bounding box center [771, 24] width 1431 height 49
click at [1144, 34] on icon at bounding box center [1138, 24] width 24 height 19
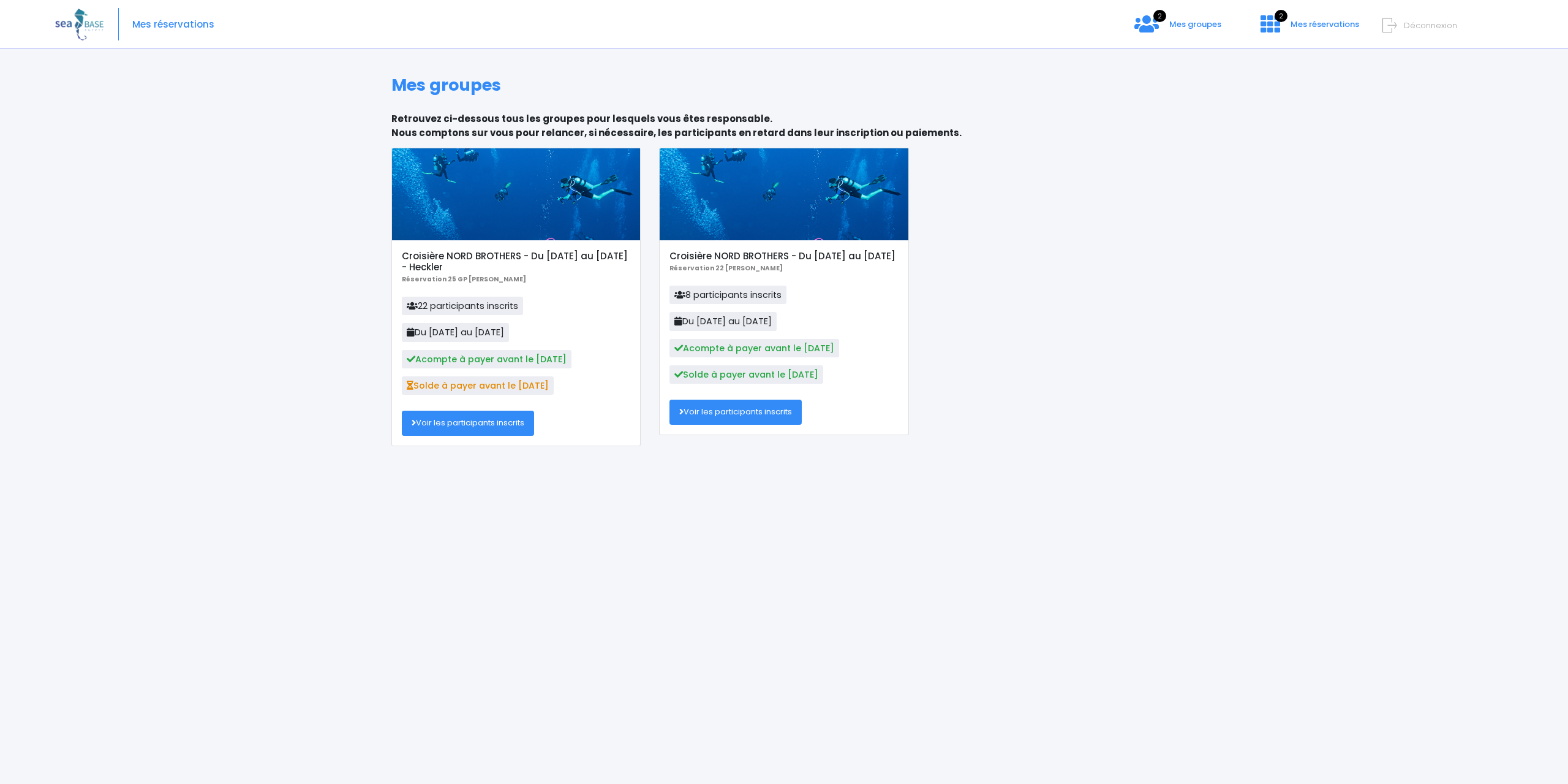
click at [71, 28] on img at bounding box center [80, 24] width 49 height 31
